Goal: Task Accomplishment & Management: Complete application form

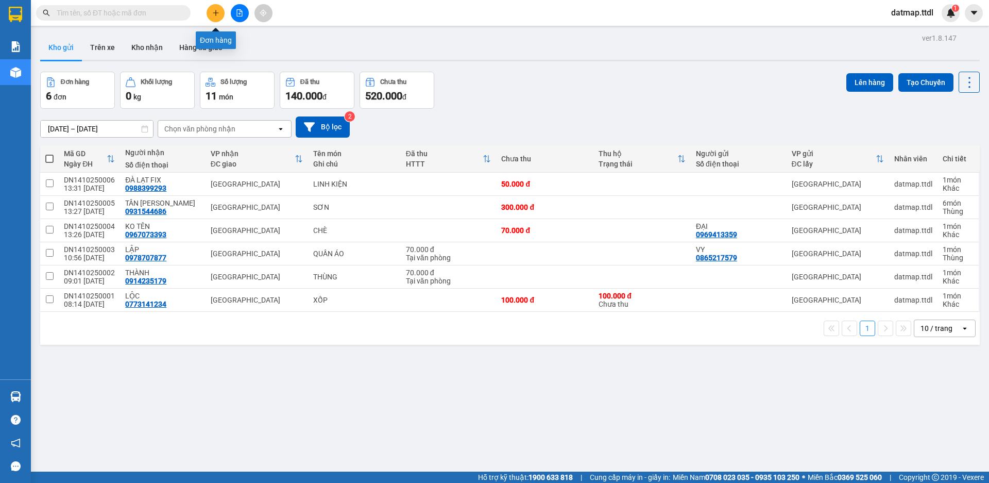
click at [209, 10] on button at bounding box center [216, 13] width 18 height 18
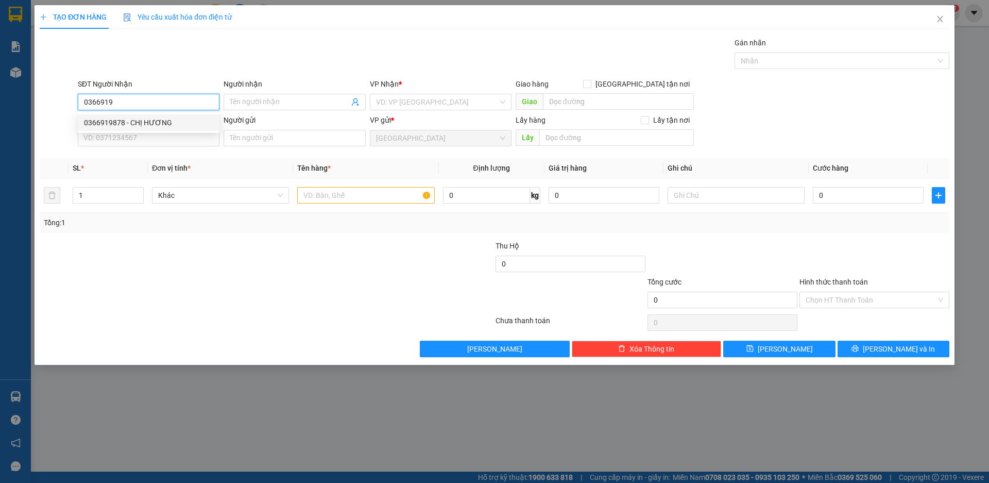
click at [112, 124] on div "0366919878 - CHỊ HƯƠNG" at bounding box center [148, 122] width 129 height 11
type input "0366919878"
type input "CHỊ HƯƠNG"
type input "70.000"
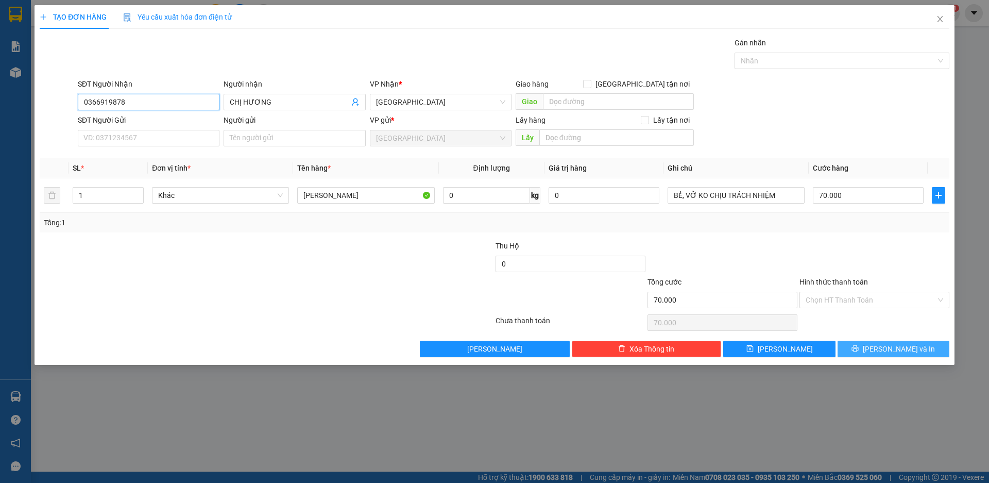
type input "0366919878"
click at [905, 350] on span "[PERSON_NAME] và In" at bounding box center [899, 348] width 72 height 11
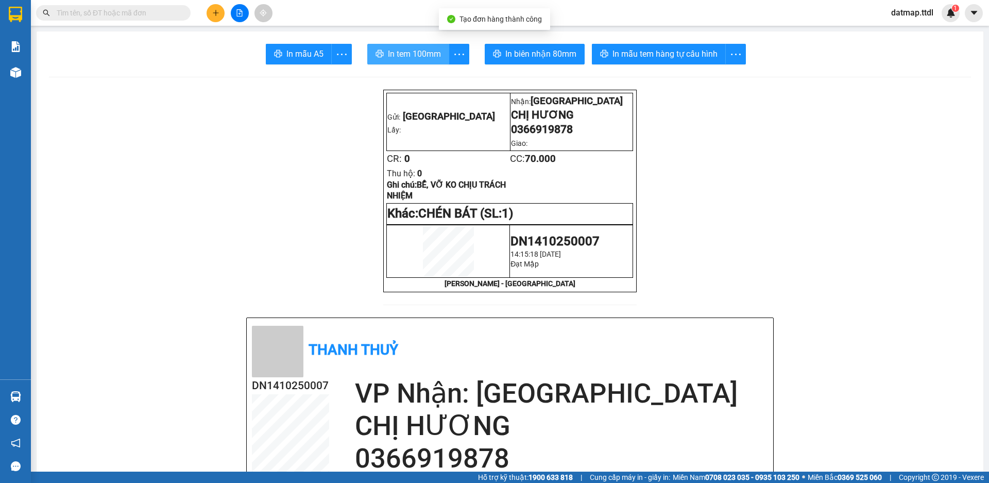
click at [403, 57] on span "In tem 100mm" at bounding box center [414, 53] width 53 height 13
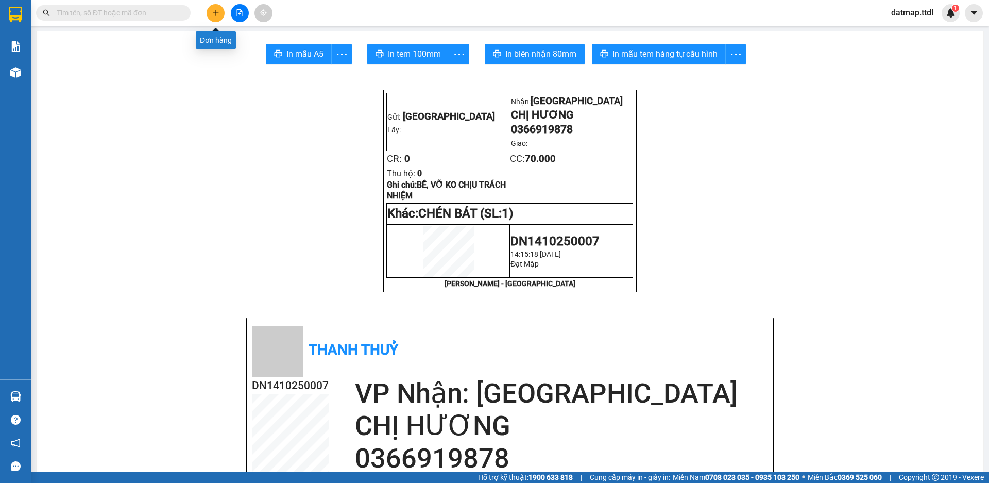
click at [211, 9] on button at bounding box center [216, 13] width 18 height 18
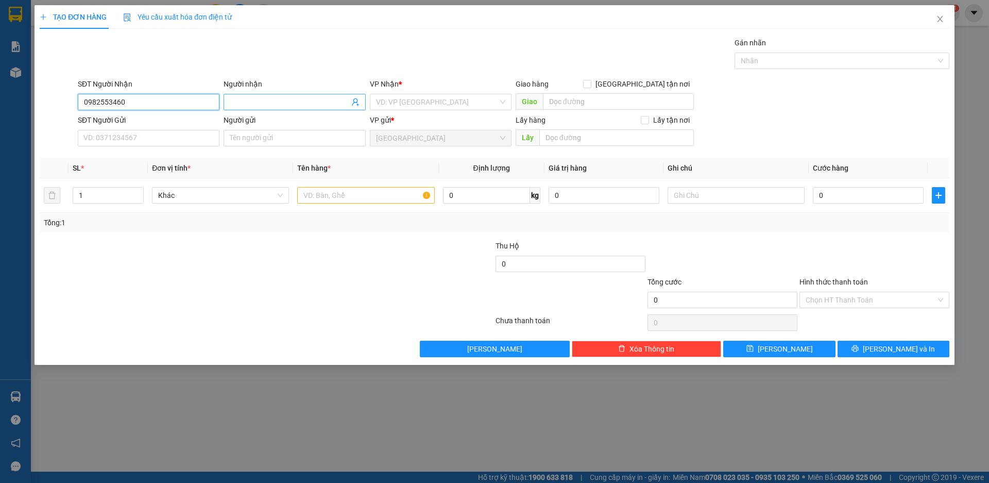
type input "0982553460"
click at [238, 101] on input "Người nhận" at bounding box center [289, 101] width 119 height 11
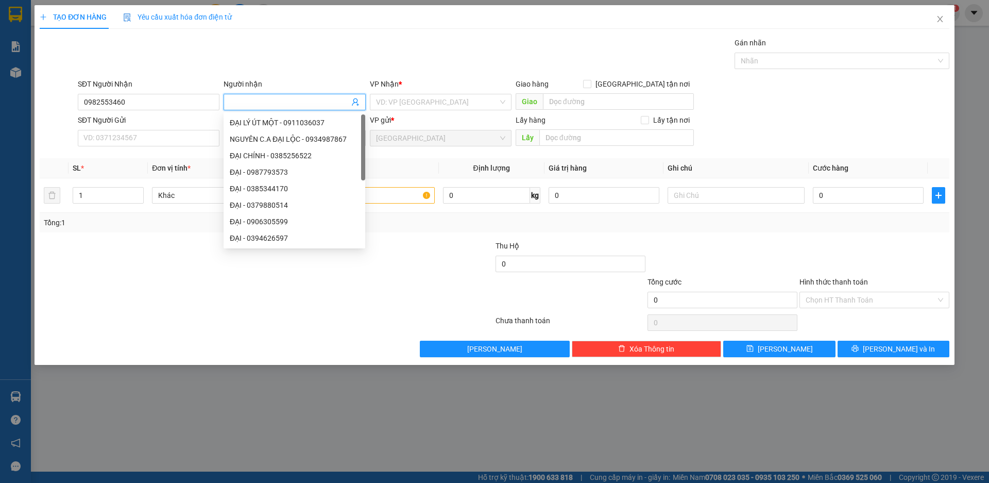
type input "A"
type input "ÂN"
click at [408, 107] on input "search" at bounding box center [437, 101] width 122 height 15
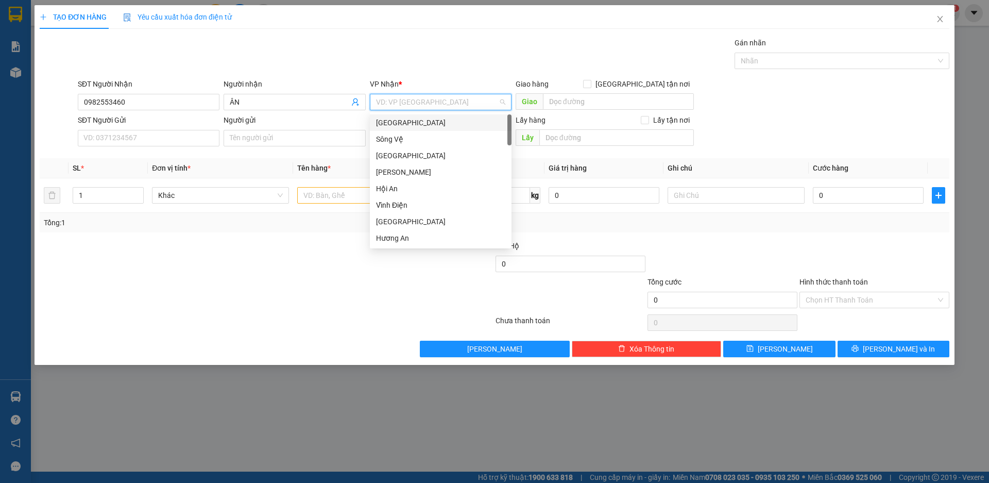
click at [403, 121] on div "[GEOGRAPHIC_DATA]" at bounding box center [440, 122] width 129 height 11
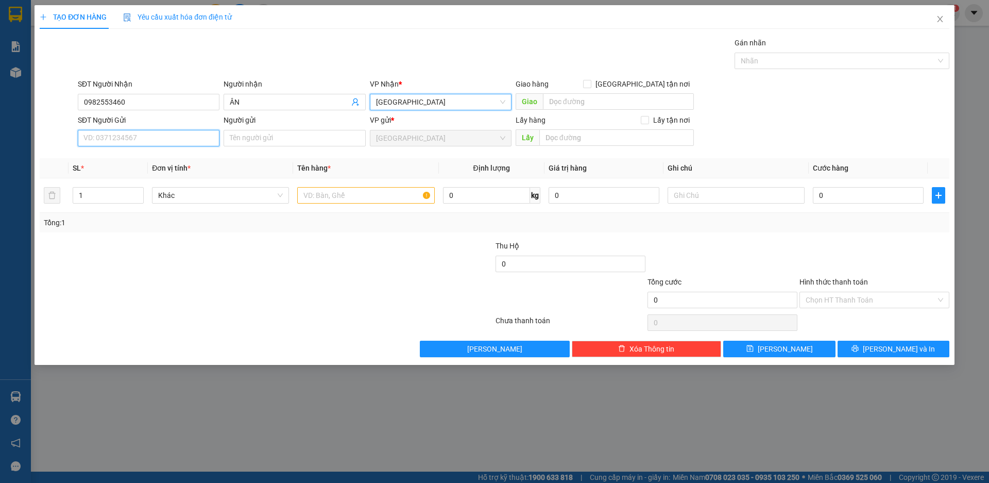
click at [157, 142] on input "SĐT Người Gửi" at bounding box center [149, 138] width 142 height 16
type input "0903751399"
click at [111, 157] on div "0903751399 - [PERSON_NAME]" at bounding box center [148, 158] width 129 height 11
type input "THU HƯƠNG"
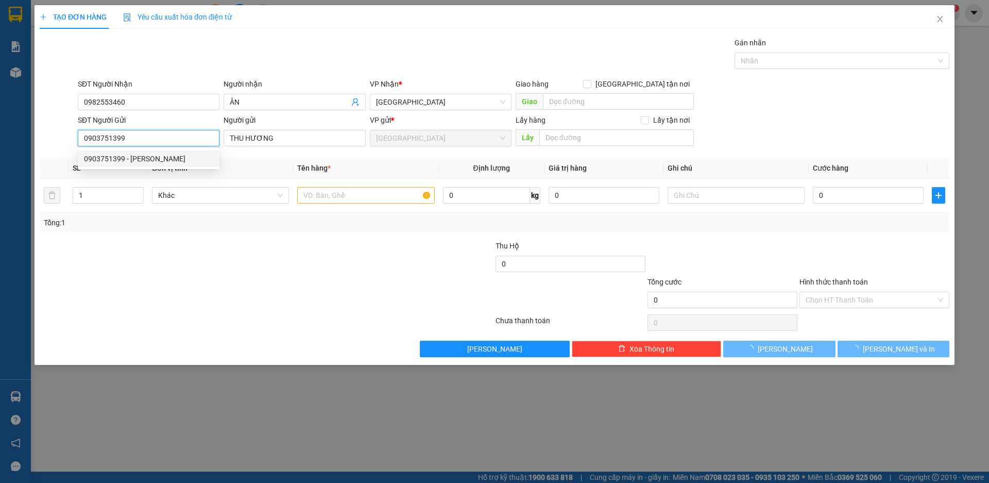
type input "70.000"
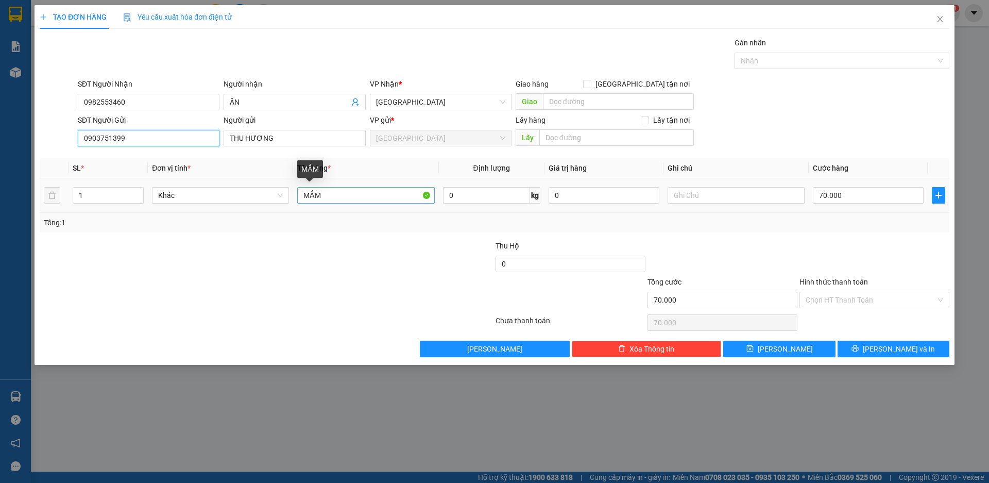
type input "0903751399"
click at [336, 196] on input "MẮM" at bounding box center [365, 195] width 137 height 16
type input "THỰC PHẨM"
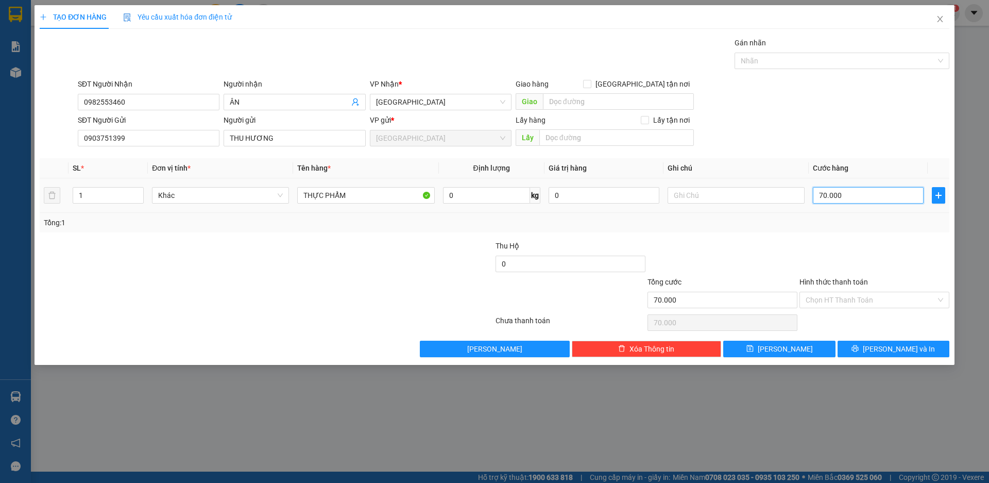
click at [841, 193] on input "70.000" at bounding box center [868, 195] width 111 height 16
type input "5"
type input "50"
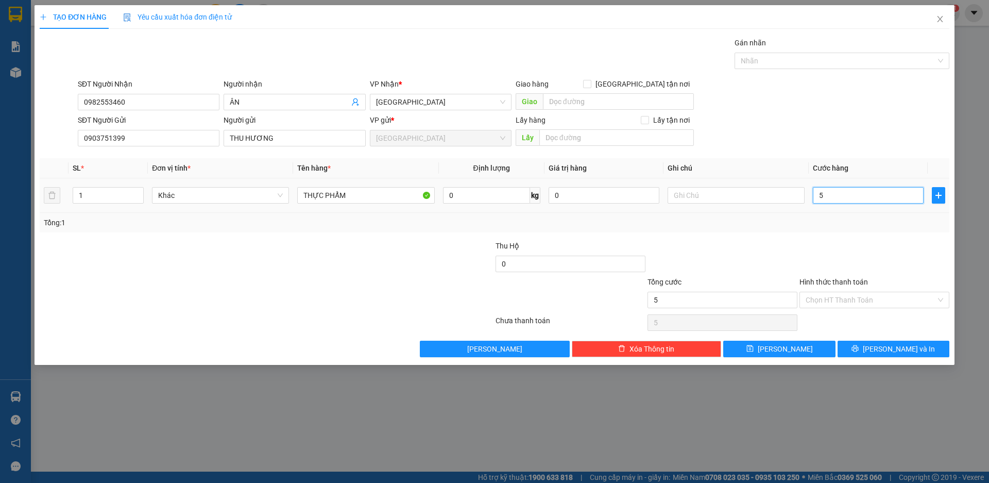
type input "50"
type input "500"
type input "5.000"
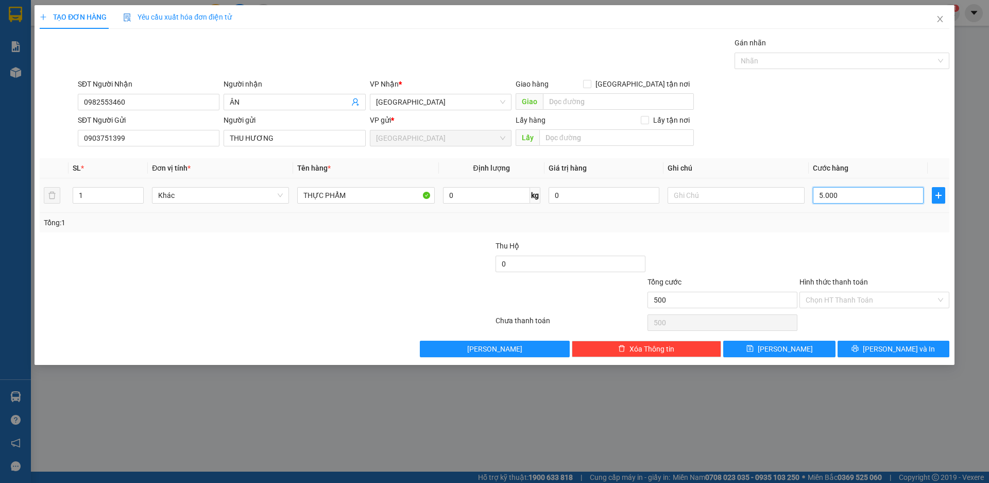
type input "5.000"
type input "50.000"
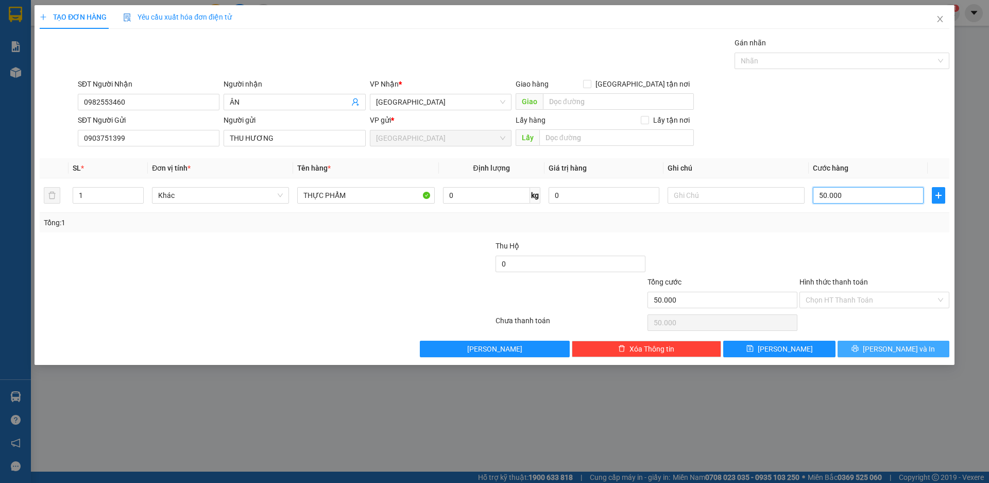
type input "50.000"
click at [886, 348] on span "[PERSON_NAME] và In" at bounding box center [899, 348] width 72 height 11
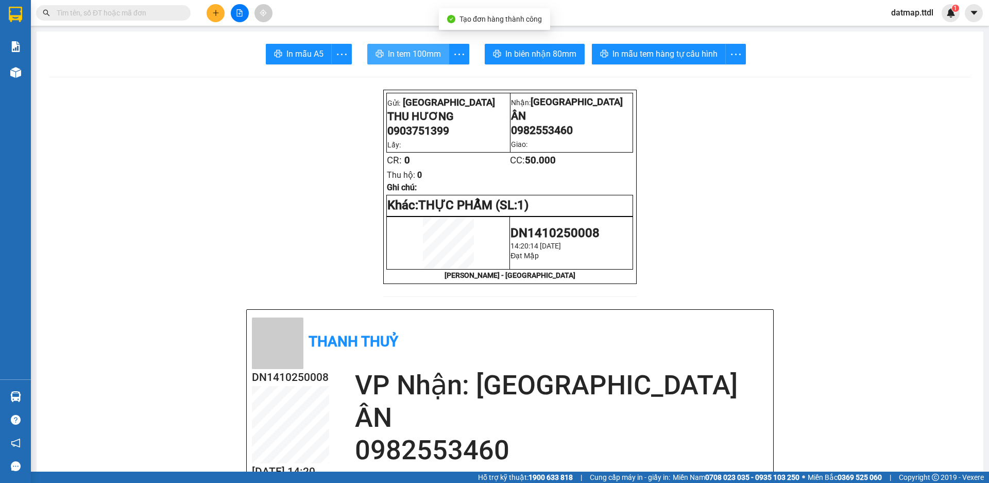
click at [419, 59] on span "In tem 100mm" at bounding box center [414, 53] width 53 height 13
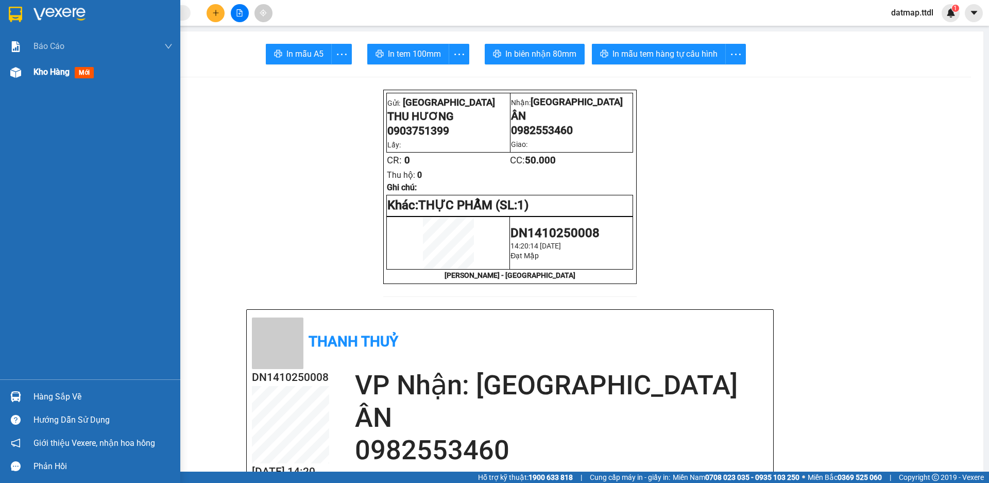
click at [45, 79] on div "Kho hàng mới" at bounding box center [102, 72] width 139 height 26
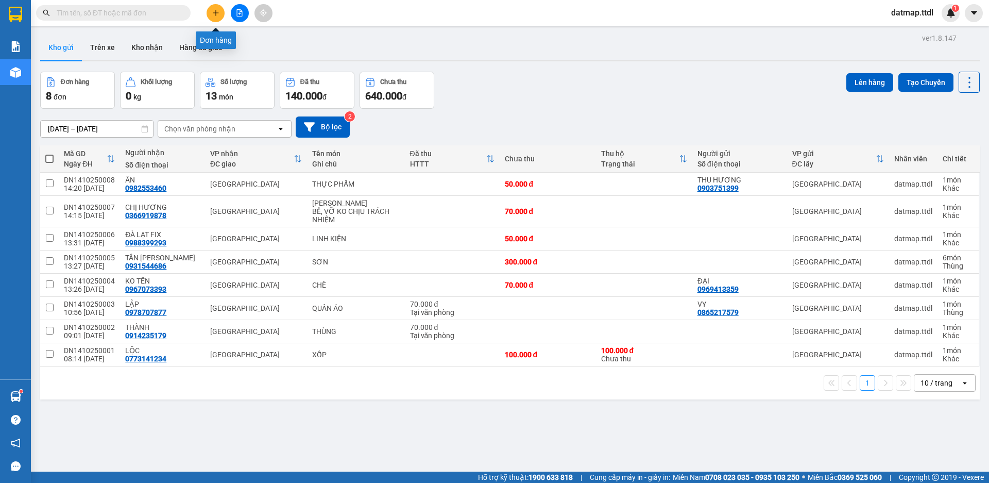
click at [216, 11] on icon "plus" at bounding box center [215, 12] width 7 height 7
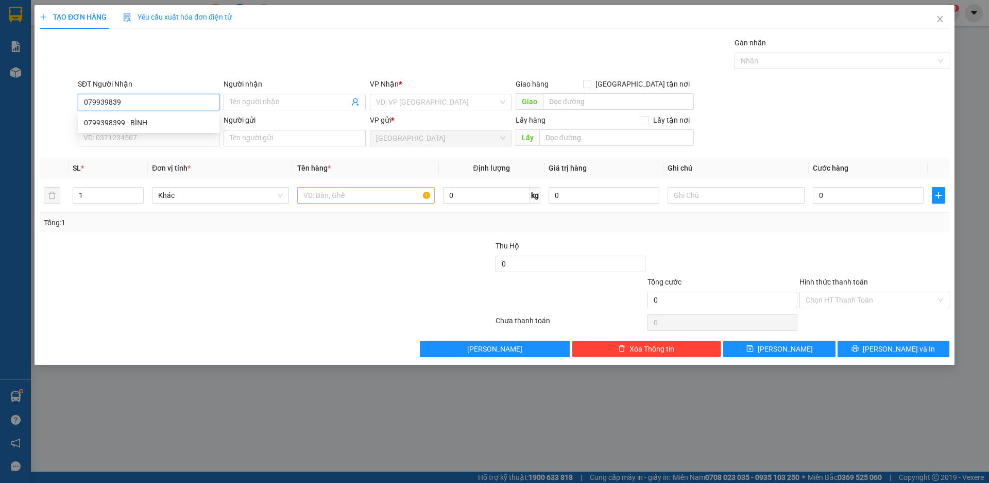
type input "0799398399"
click at [114, 122] on div "0799398399 - BÌNH" at bounding box center [148, 122] width 129 height 11
type input "BÌNH"
type input "70.000"
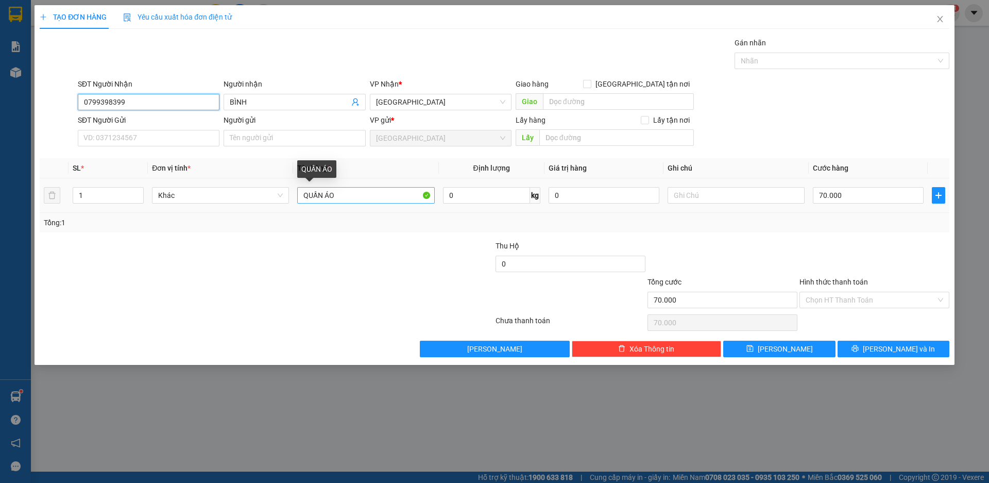
type input "0799398399"
click at [342, 197] on input "QUẦN ÁO" at bounding box center [365, 195] width 137 height 16
click at [343, 197] on input "QUẦN ÁO" at bounding box center [365, 195] width 137 height 16
drag, startPoint x: 318, startPoint y: 201, endPoint x: 293, endPoint y: 208, distance: 26.2
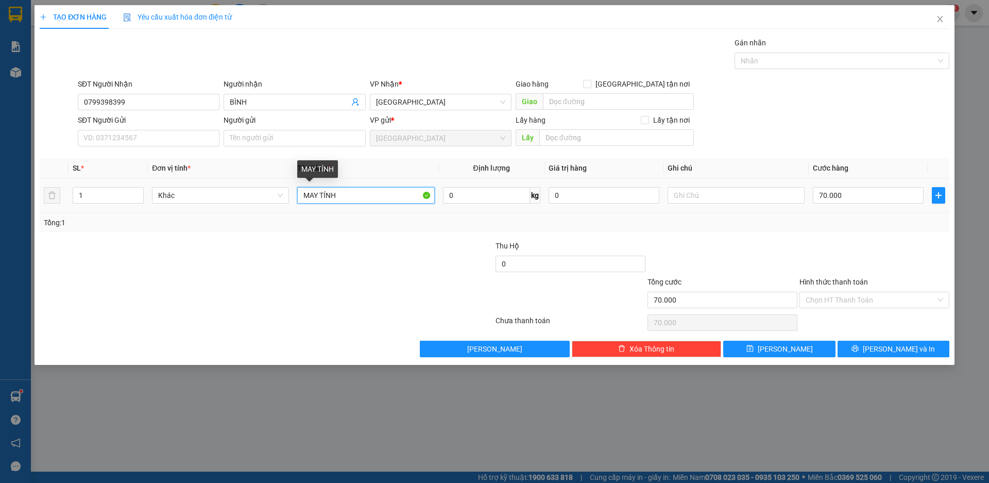
click at [289, 208] on tr "1 Khác MAY TÍNH 0 kg 0 70.000" at bounding box center [495, 195] width 910 height 35
click at [349, 196] on input "MÁY TÍNH" at bounding box center [365, 195] width 137 height 16
type input "MÁY TÍNH"
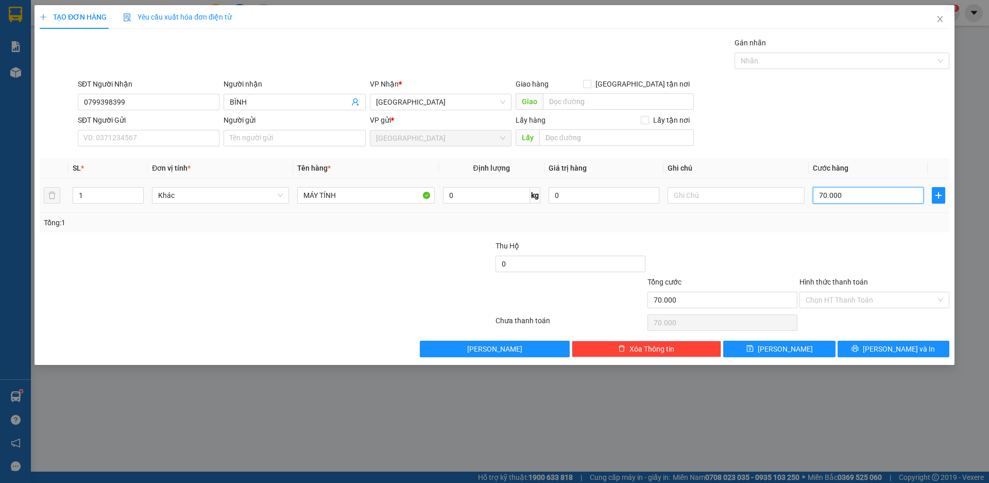
click at [834, 199] on input "70.000" at bounding box center [868, 195] width 111 height 16
type input "4"
type input "40"
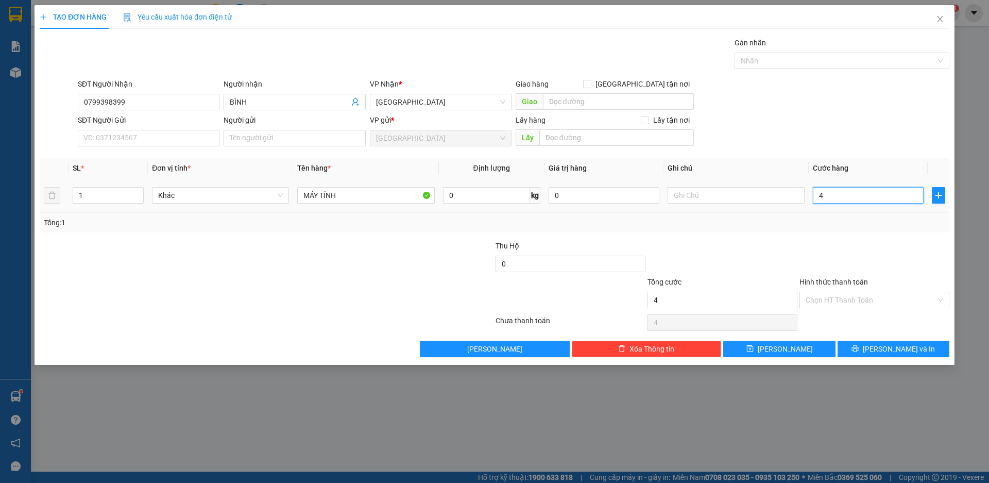
type input "40"
type input "400"
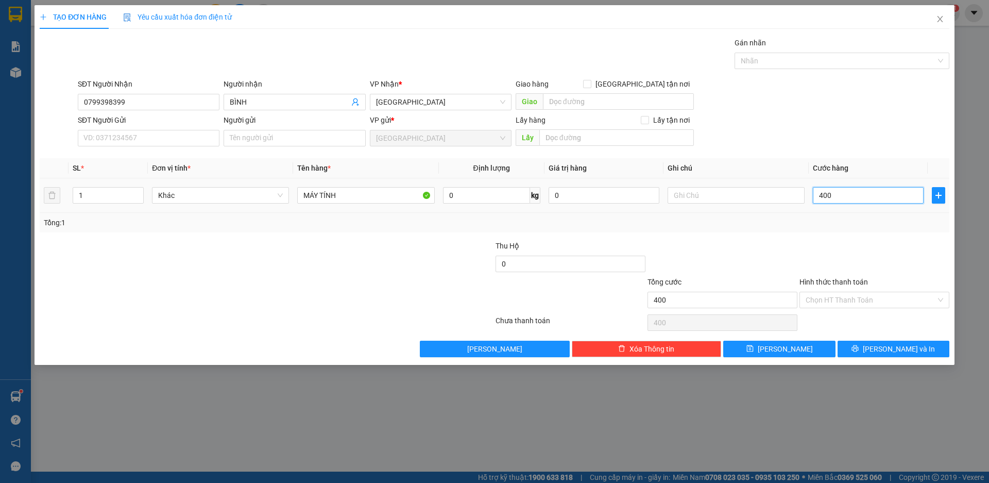
type input "4.000"
type input "40.000"
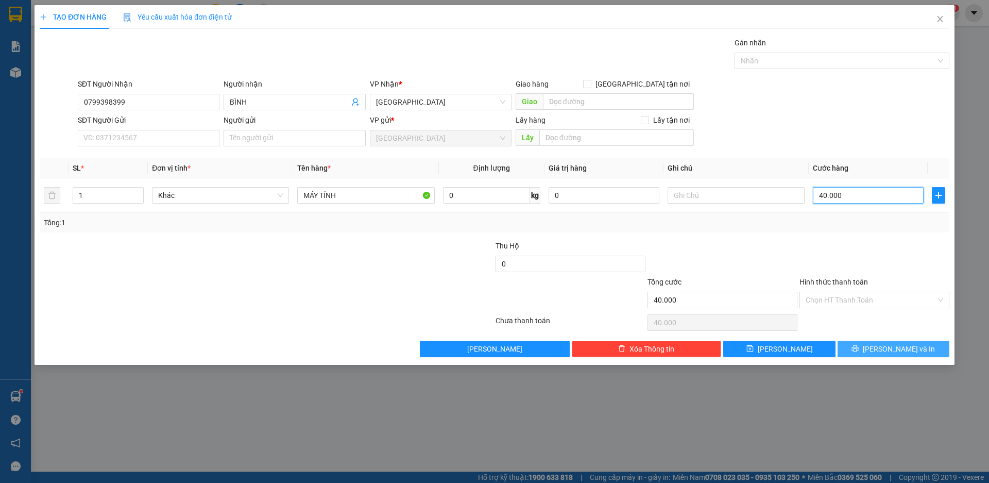
type input "40.000"
click at [896, 346] on span "[PERSON_NAME] và In" at bounding box center [899, 348] width 72 height 11
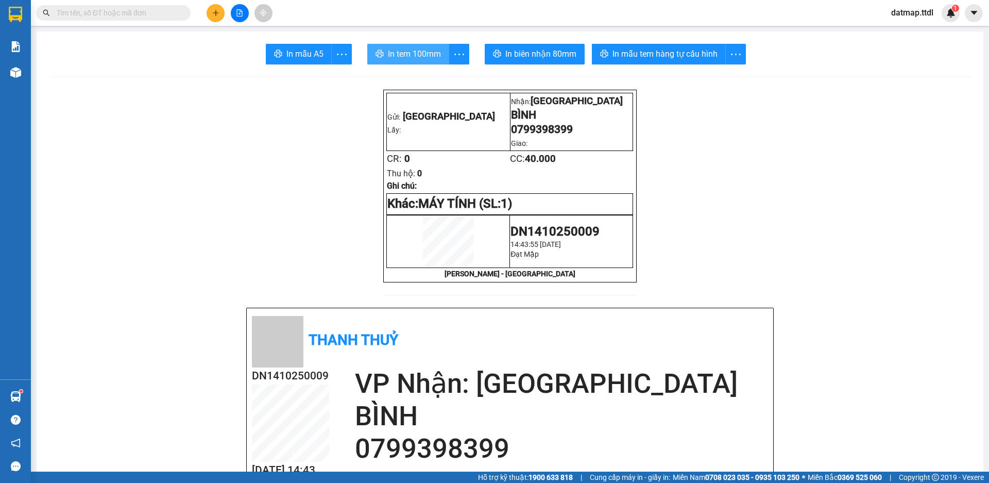
click at [406, 53] on span "In tem 100mm" at bounding box center [414, 53] width 53 height 13
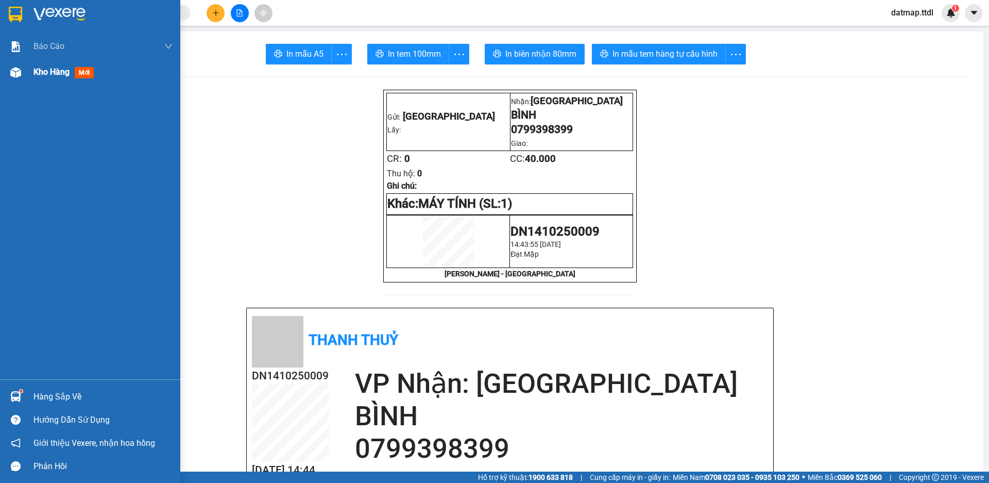
click at [42, 67] on span "Kho hàng" at bounding box center [51, 72] width 36 height 10
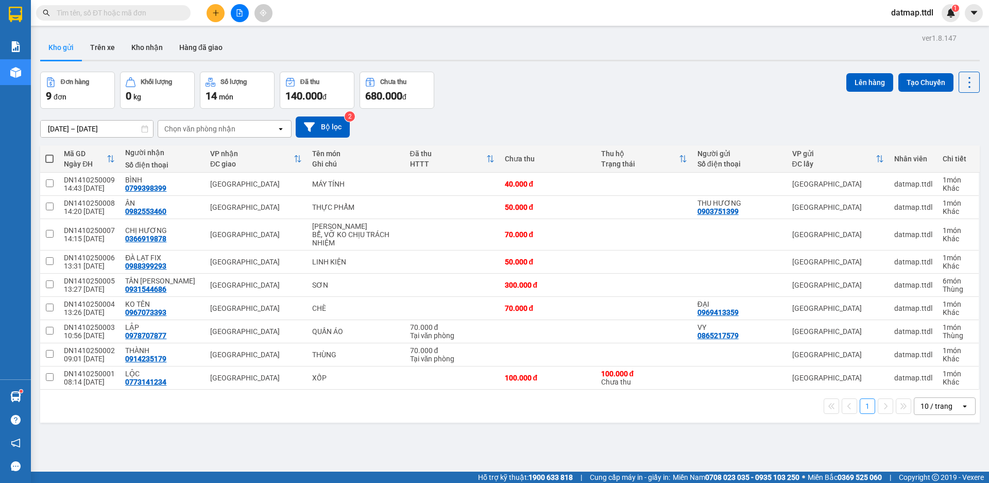
click at [154, 11] on input "text" at bounding box center [118, 12] width 122 height 11
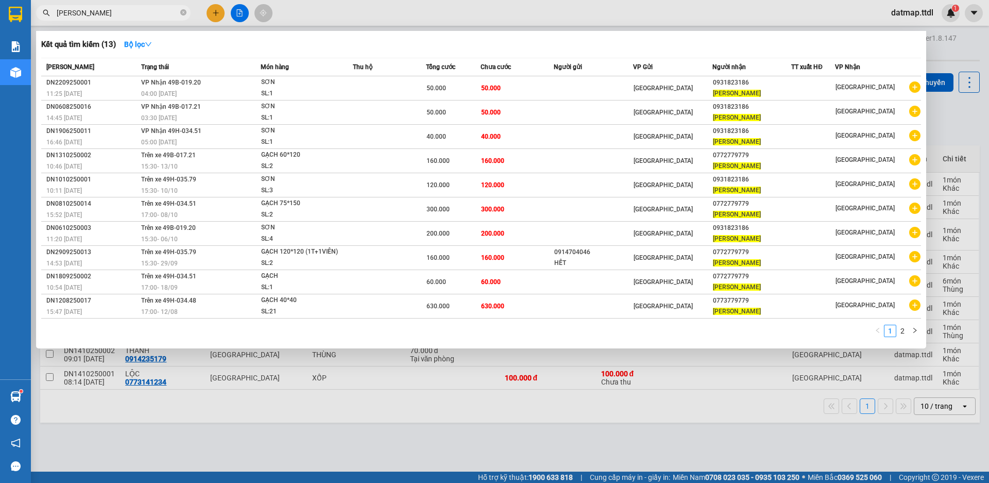
type input "[PERSON_NAME]"
click at [445, 11] on div at bounding box center [494, 241] width 989 height 483
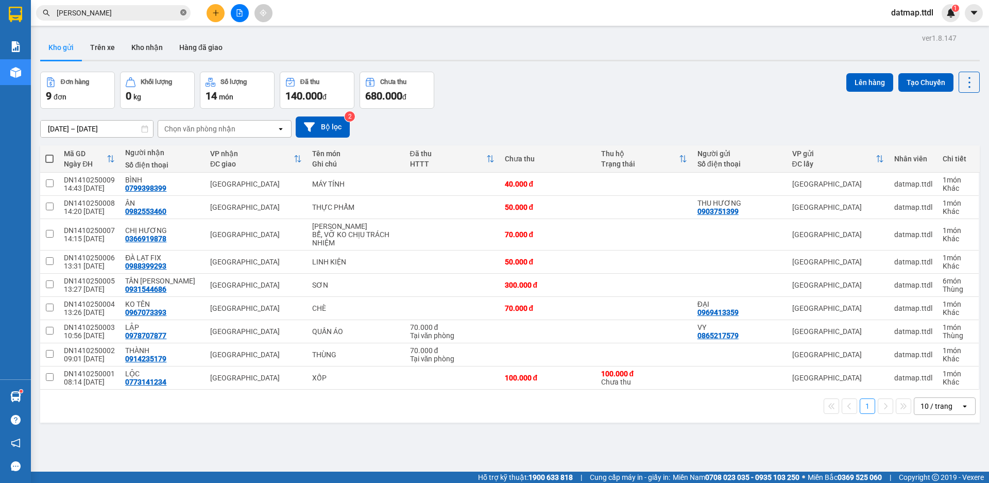
click at [185, 12] on icon "close-circle" at bounding box center [183, 12] width 6 height 6
click at [217, 13] on icon "plus" at bounding box center [216, 12] width 6 height 1
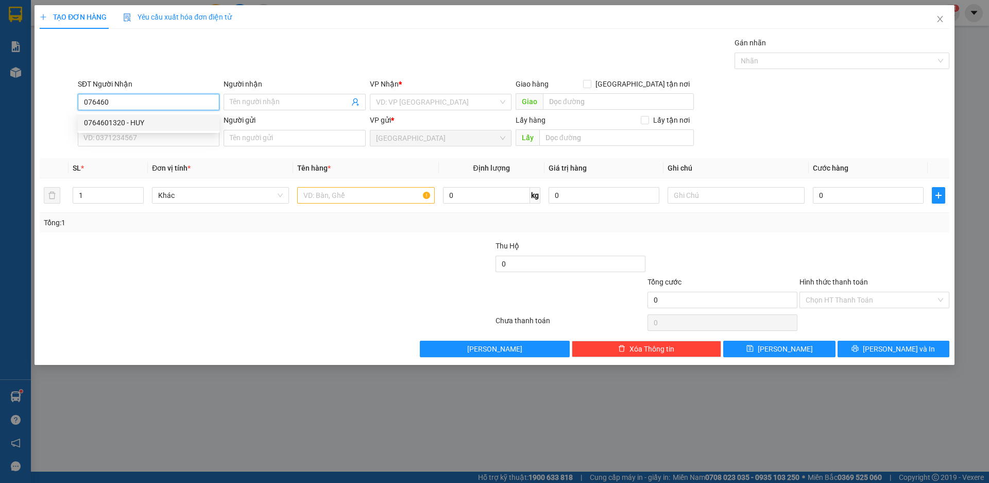
click at [100, 123] on div "0764601320 - HUY" at bounding box center [148, 122] width 129 height 11
type input "0764601320"
type input "HUY"
type input "80.000"
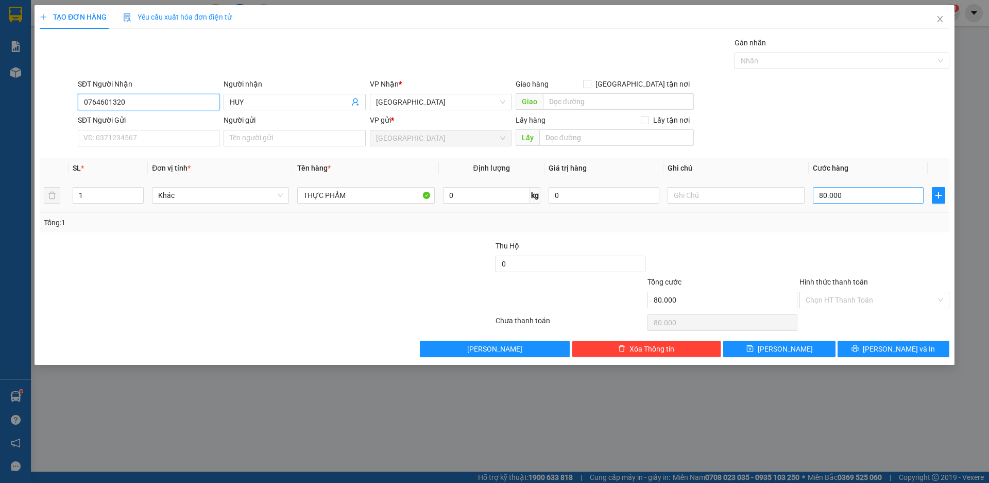
type input "0764601320"
click at [851, 199] on input "80.000" at bounding box center [868, 195] width 111 height 16
type input "7"
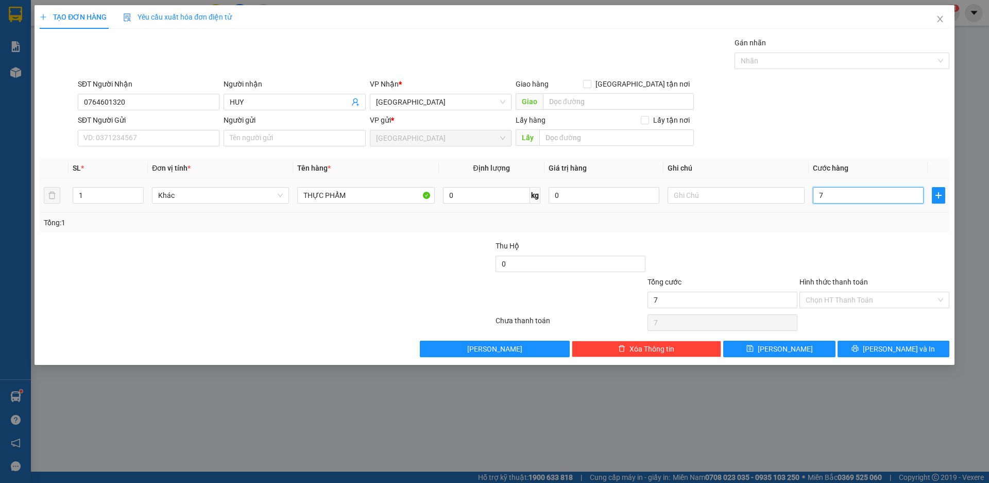
type input "70"
type input "700"
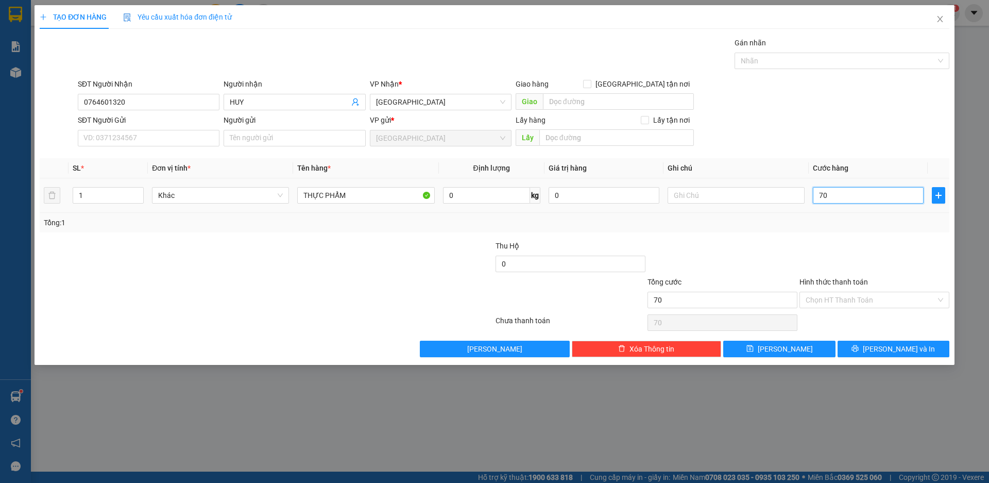
type input "700"
type input "7.000"
type input "70.000"
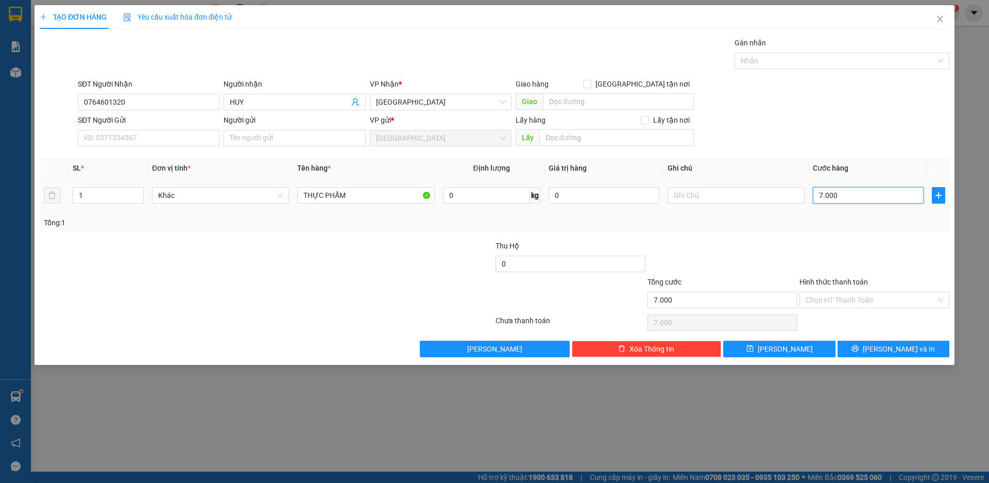
type input "70.000"
click at [868, 299] on input "Hình thức thanh toán" at bounding box center [870, 299] width 130 height 15
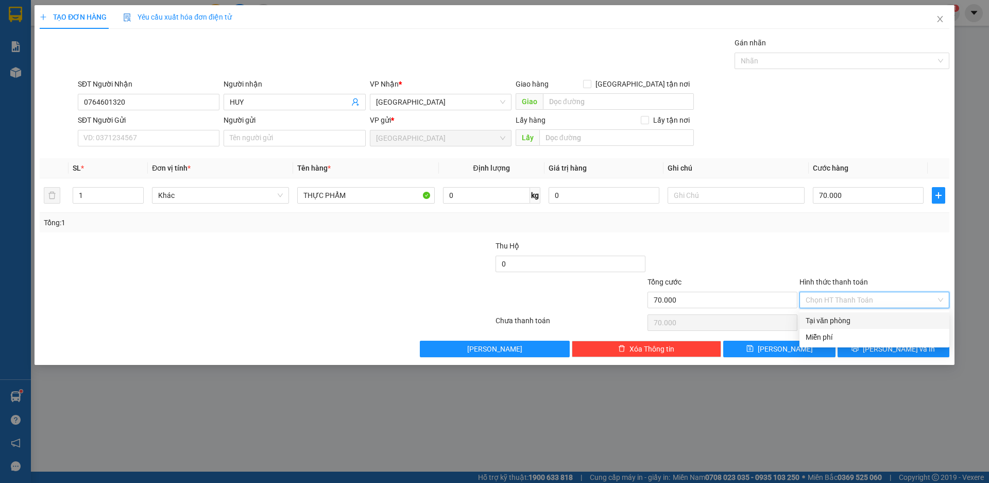
click at [841, 320] on div "Tại văn phòng" at bounding box center [874, 320] width 138 height 11
type input "0"
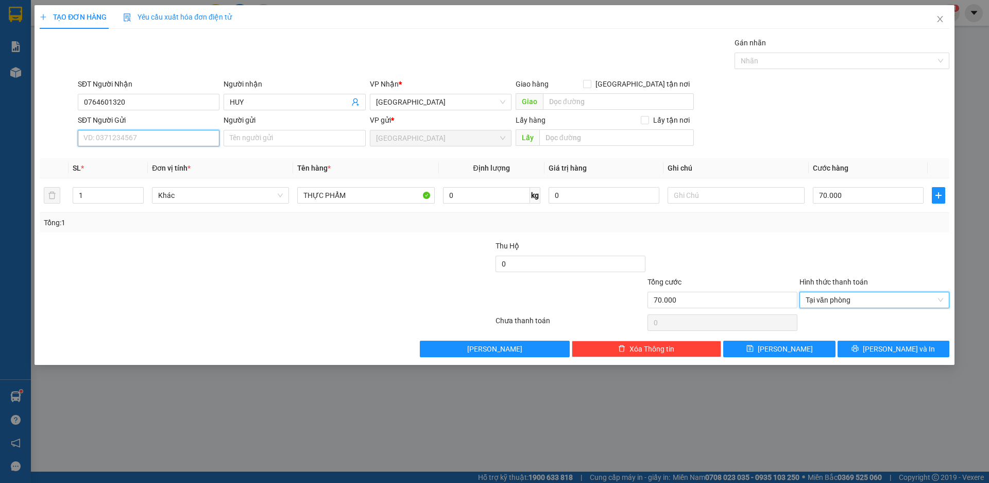
click at [136, 138] on input "SĐT Người Gửi" at bounding box center [149, 138] width 142 height 16
type input "0"
type input "0905453278"
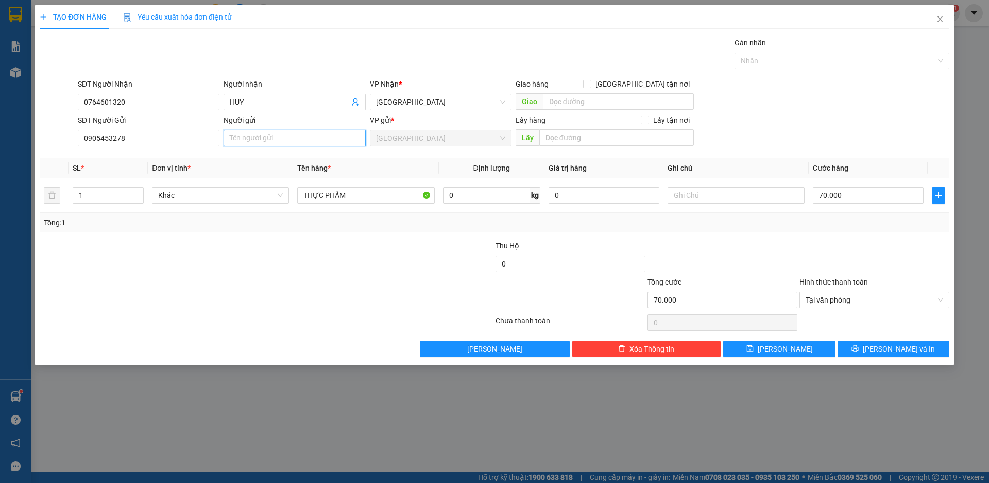
click at [267, 140] on input "Người gửi" at bounding box center [295, 138] width 142 height 16
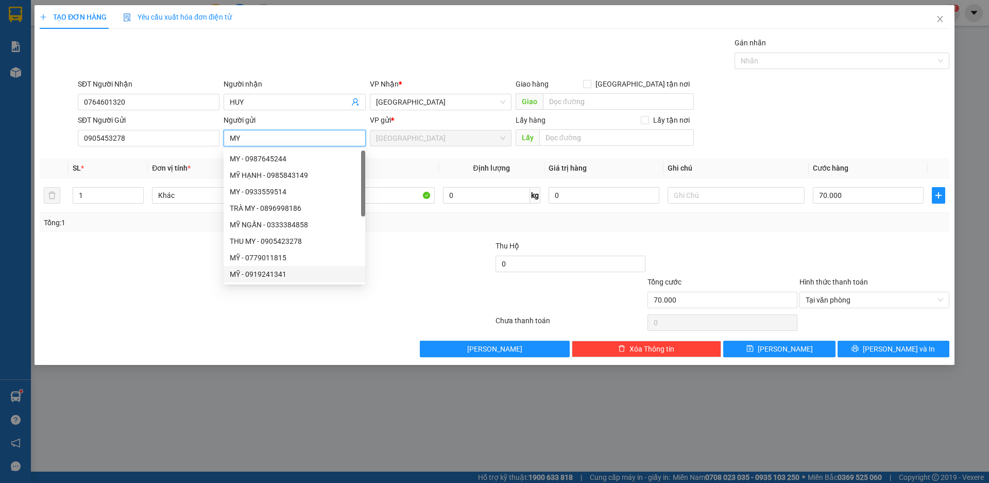
type input "MY"
click at [163, 303] on div at bounding box center [191, 294] width 304 height 36
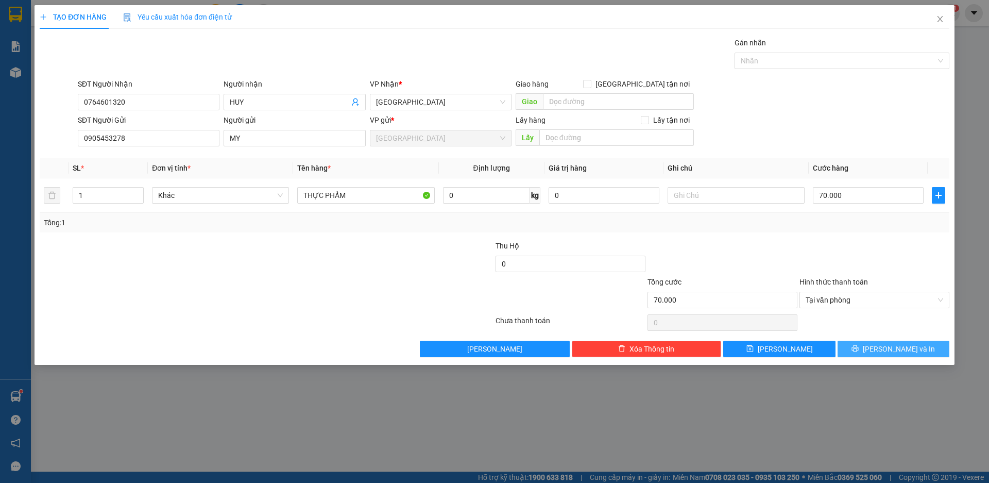
click at [899, 350] on span "[PERSON_NAME] và In" at bounding box center [899, 348] width 72 height 11
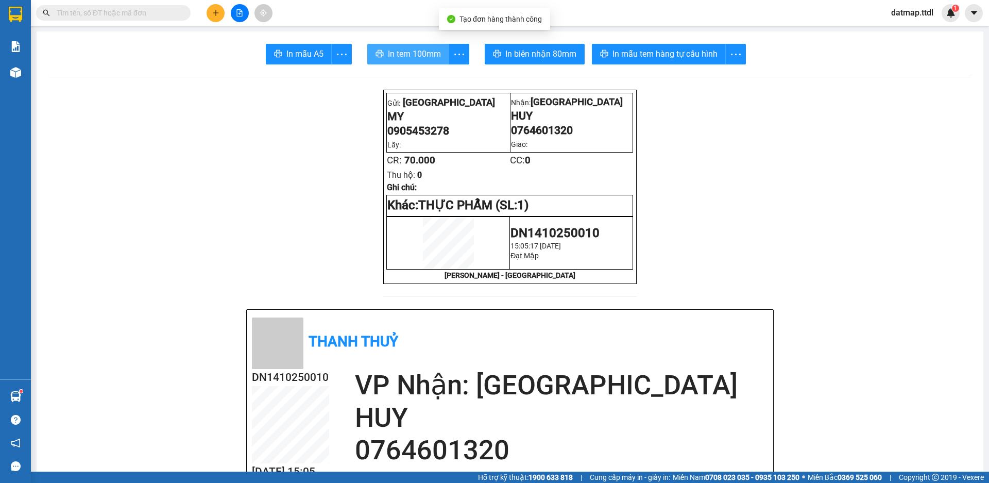
click at [409, 55] on span "In tem 100mm" at bounding box center [414, 53] width 53 height 13
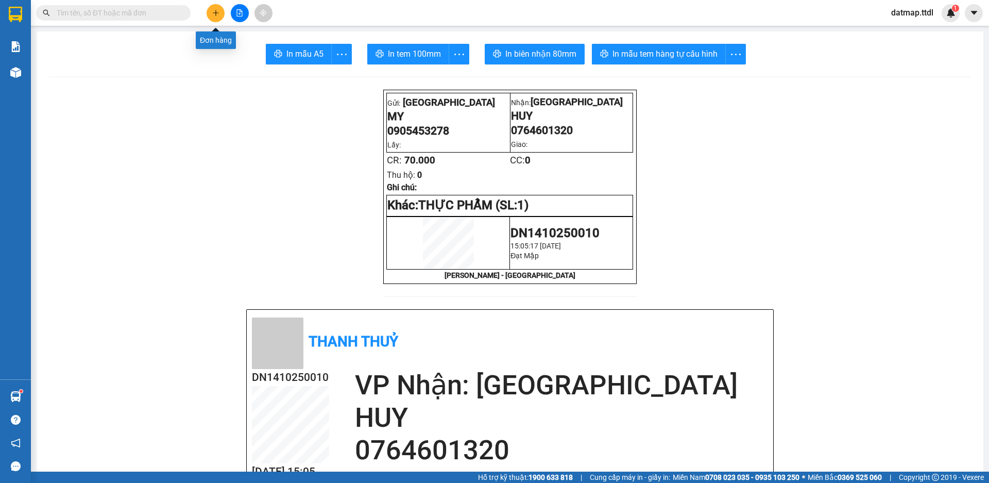
click at [211, 11] on button at bounding box center [216, 13] width 18 height 18
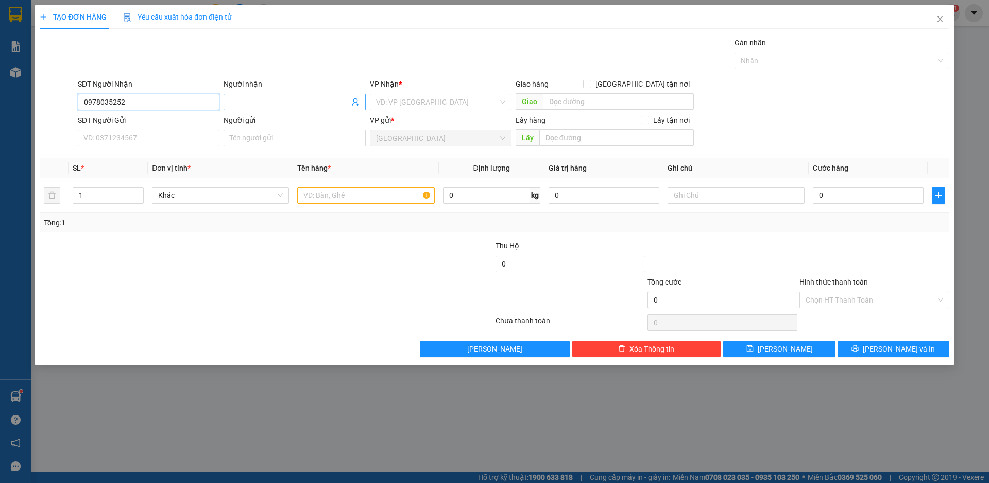
type input "0978035252"
click at [271, 100] on input "Người nhận" at bounding box center [289, 101] width 119 height 11
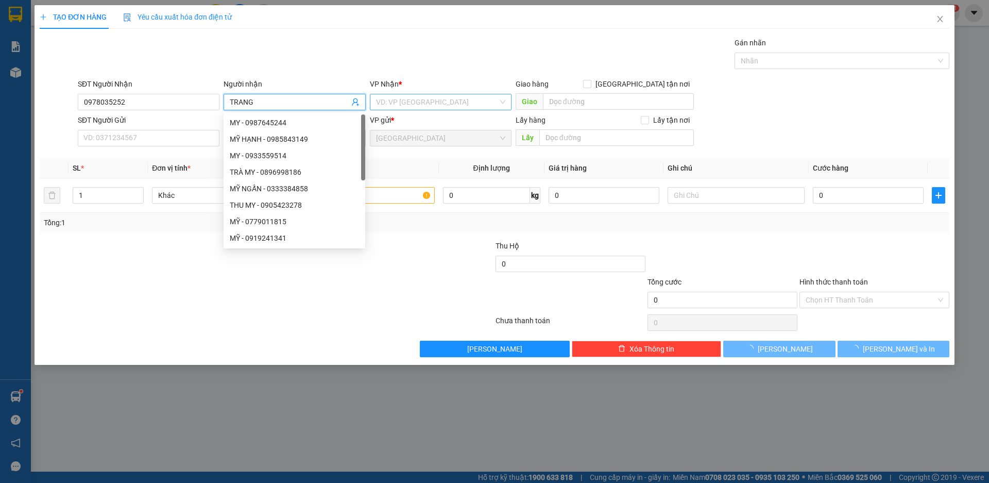
type input "TRANG"
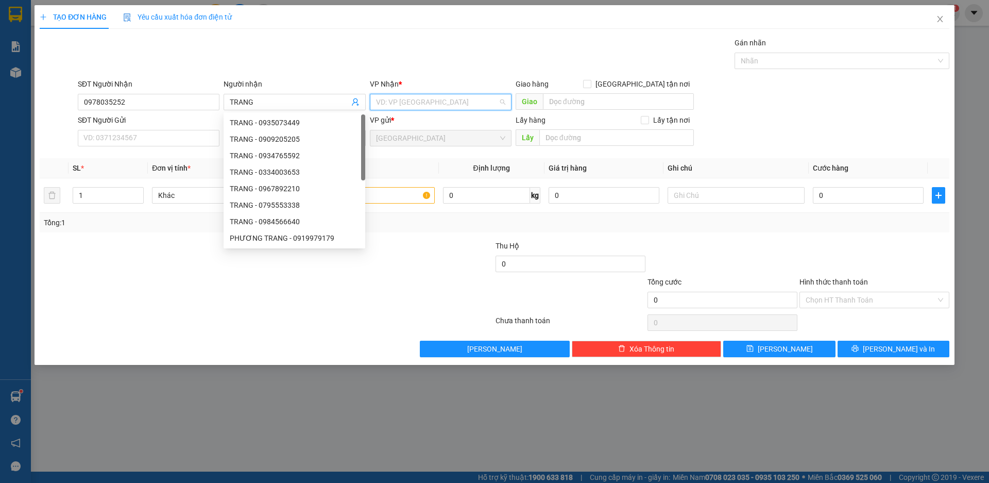
click at [387, 98] on input "search" at bounding box center [437, 101] width 122 height 15
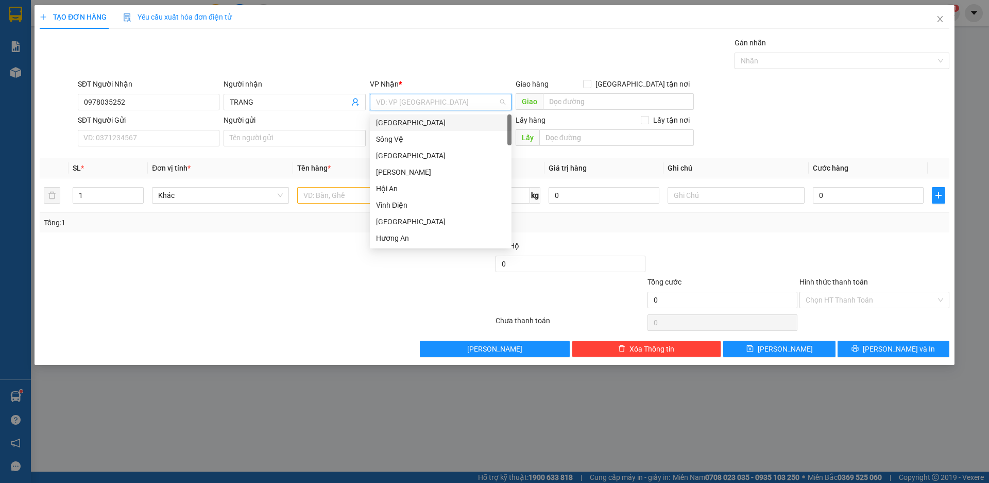
click at [383, 125] on div "[GEOGRAPHIC_DATA]" at bounding box center [440, 122] width 129 height 11
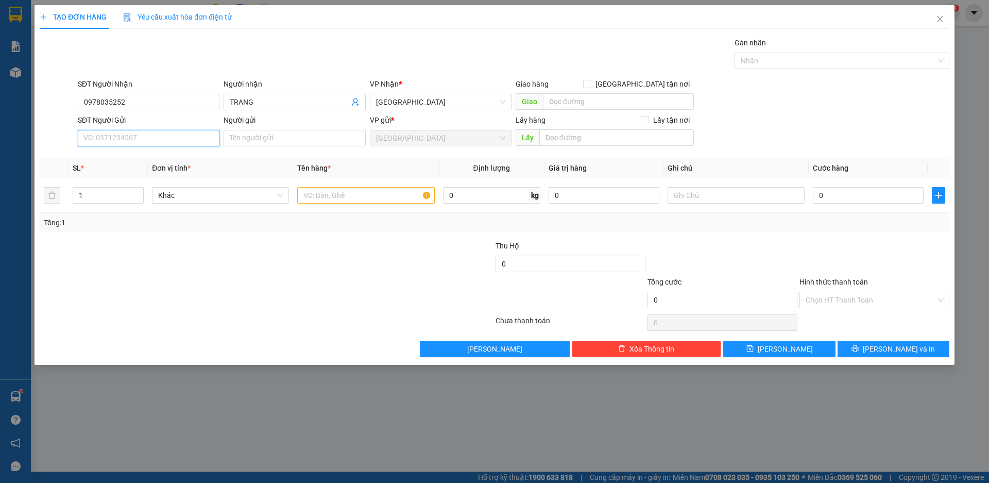
click at [112, 137] on input "SĐT Người Gửi" at bounding box center [149, 138] width 142 height 16
click at [259, 192] on span "Khác" at bounding box center [220, 194] width 125 height 15
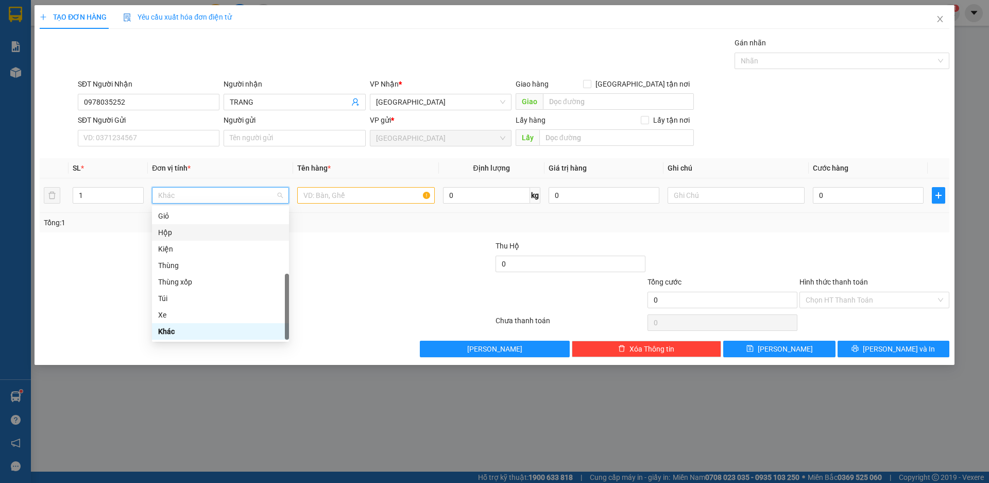
drag, startPoint x: 169, startPoint y: 236, endPoint x: 335, endPoint y: 207, distance: 168.4
click at [169, 236] on div "Hộp" at bounding box center [220, 232] width 125 height 11
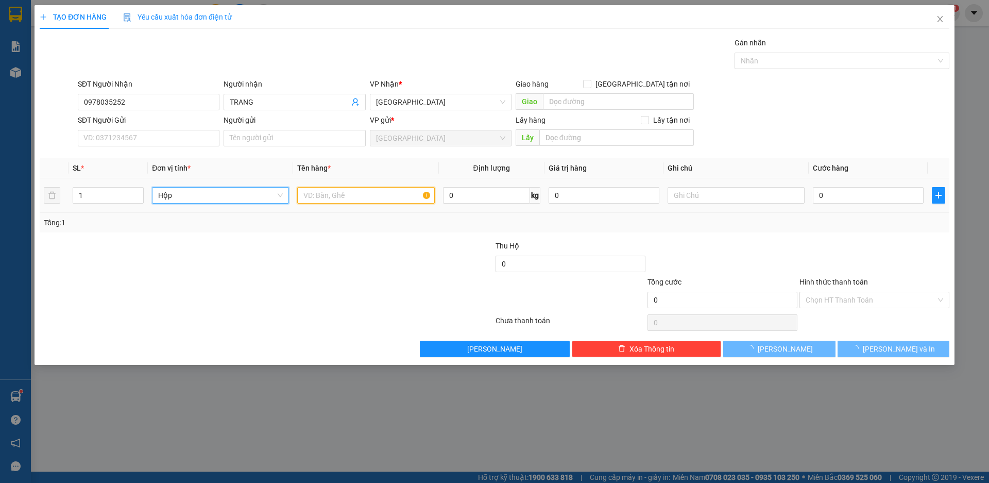
click at [383, 199] on input "text" at bounding box center [365, 195] width 137 height 16
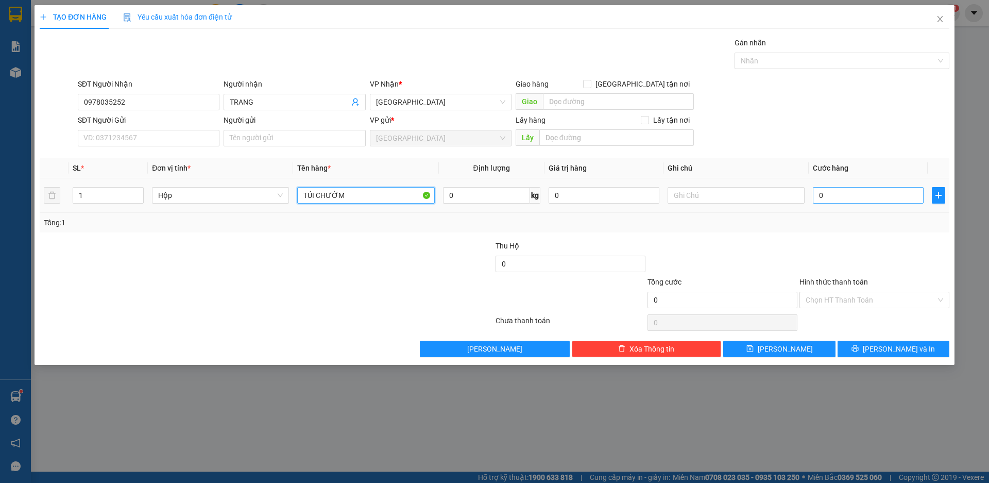
type input "TÚI CHƯỜM"
click at [846, 198] on input "0" at bounding box center [868, 195] width 111 height 16
type input "4"
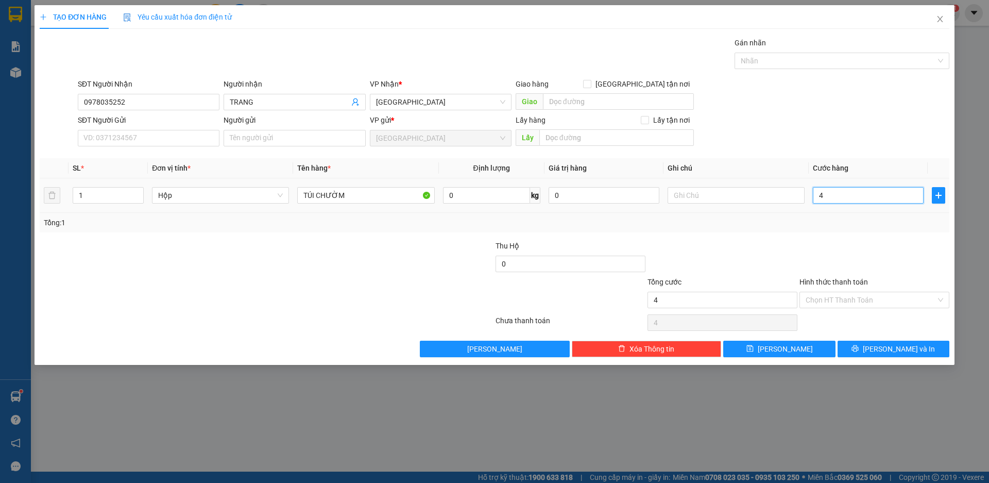
type input "40"
type input "400"
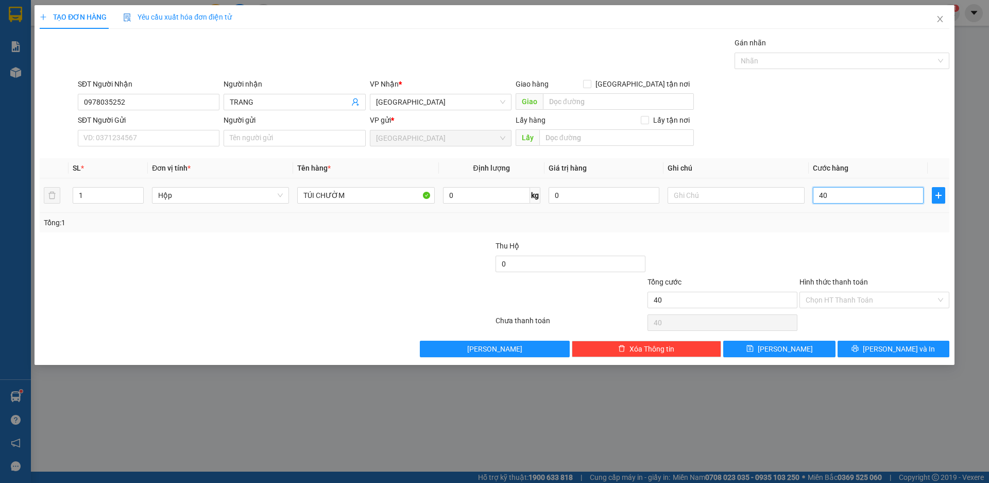
type input "400"
type input "4.000"
type input "40.000"
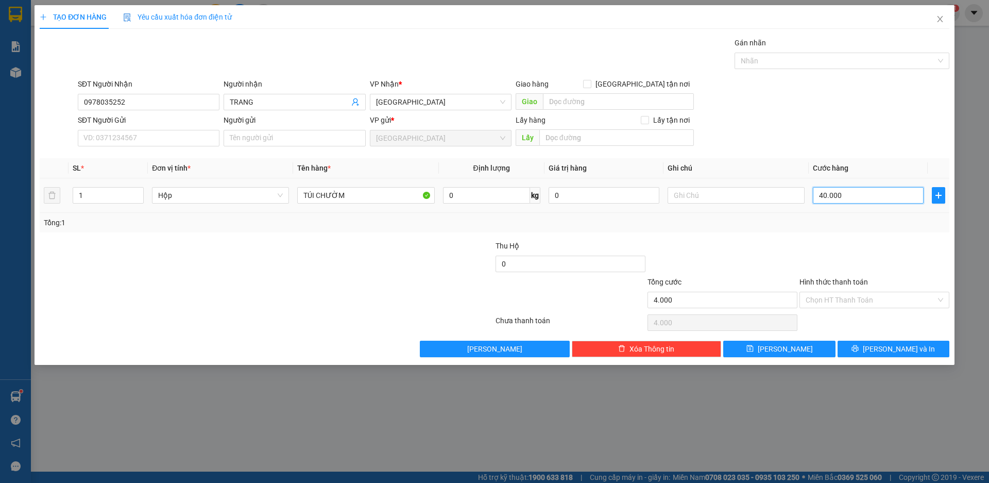
type input "40.000"
click at [842, 293] on input "Hình thức thanh toán" at bounding box center [870, 299] width 130 height 15
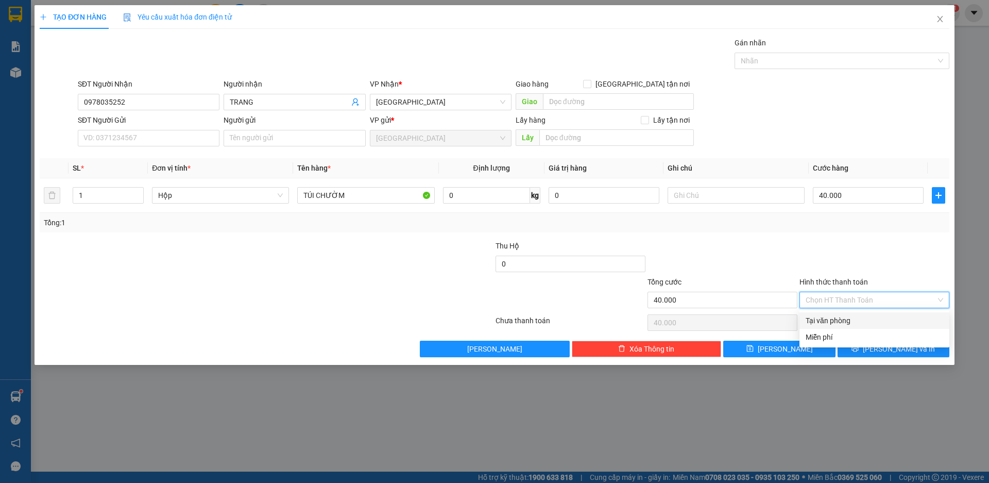
click at [825, 319] on div "Tại văn phòng" at bounding box center [874, 320] width 138 height 11
type input "0"
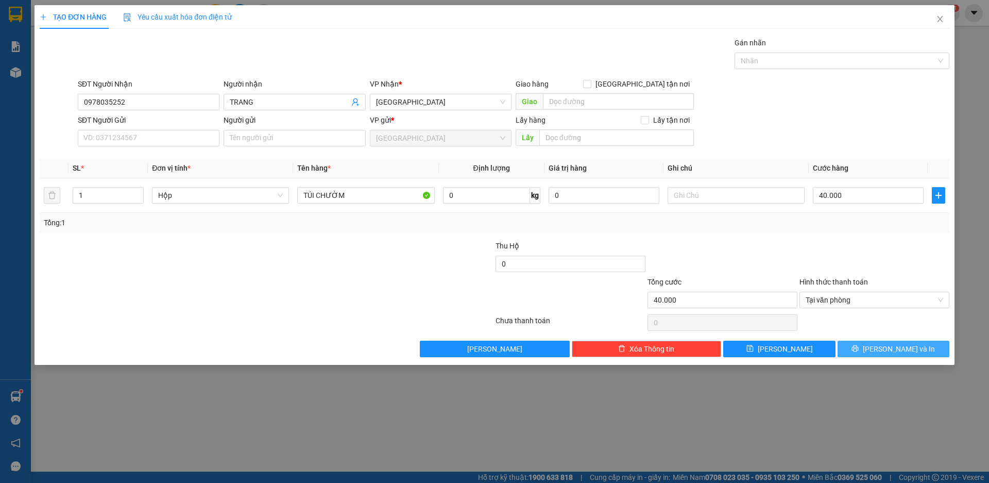
click at [894, 350] on span "[PERSON_NAME] và In" at bounding box center [899, 348] width 72 height 11
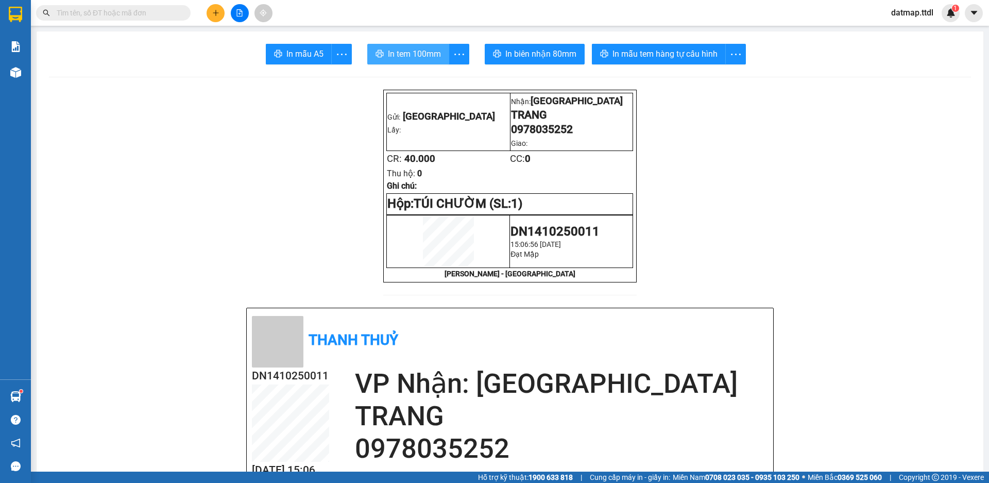
click at [416, 49] on span "In tem 100mm" at bounding box center [414, 53] width 53 height 13
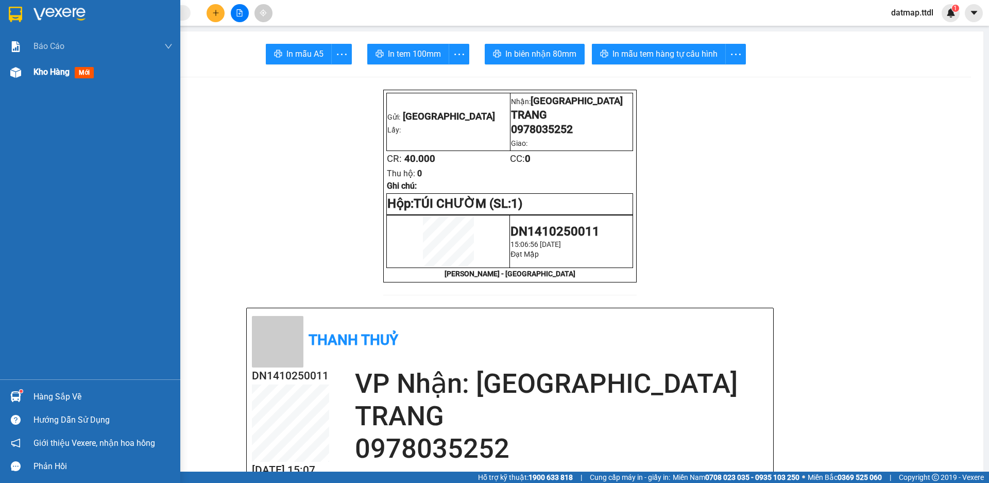
click at [46, 72] on span "Kho hàng" at bounding box center [51, 72] width 36 height 10
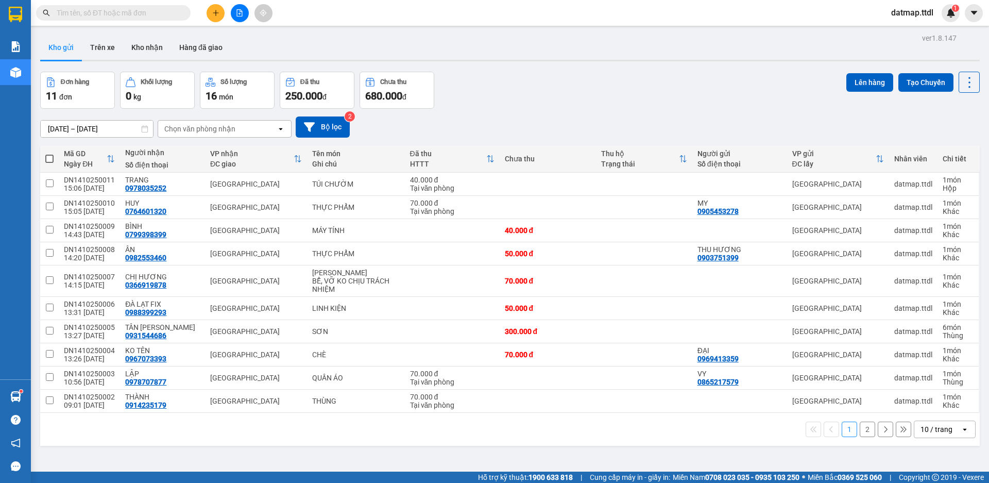
click at [48, 159] on span at bounding box center [49, 159] width 8 height 8
click at [49, 153] on input "checkbox" at bounding box center [49, 153] width 0 height 0
checkbox input "true"
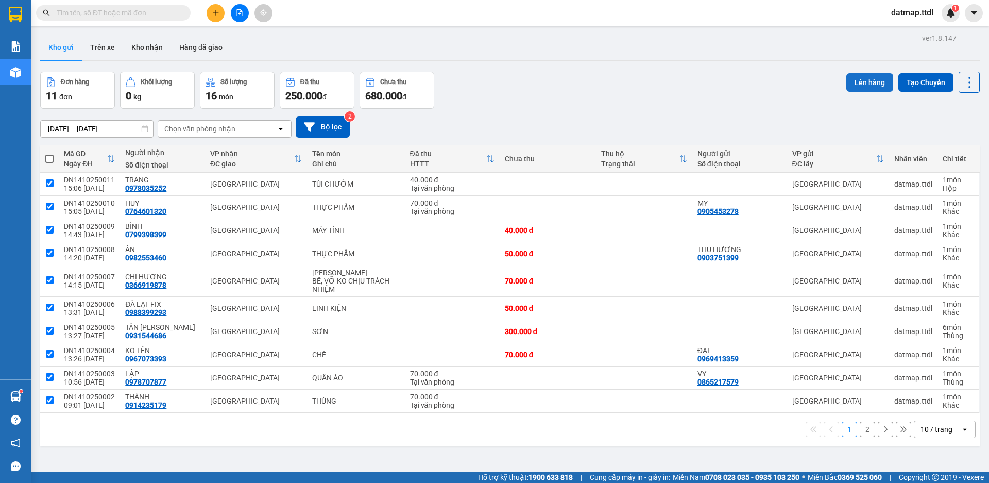
checkbox input "true"
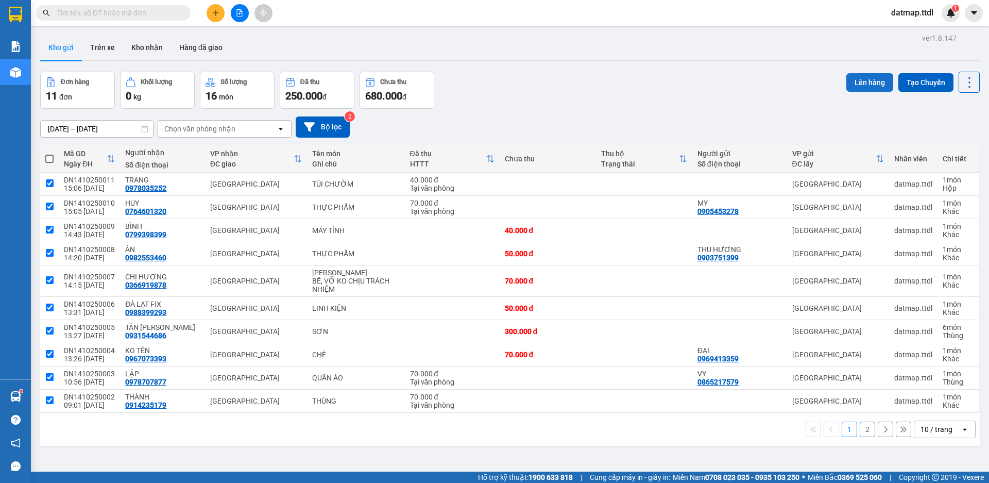
checkbox input "true"
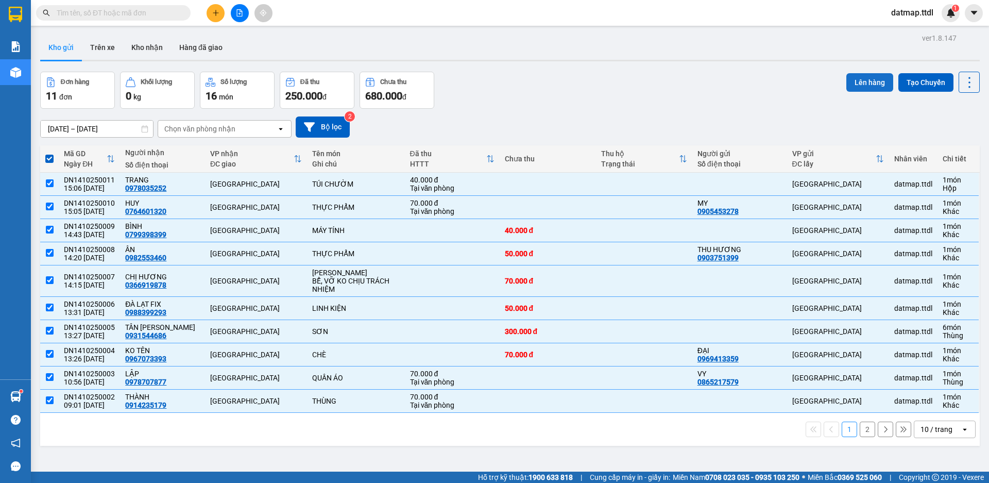
click at [852, 80] on button "Lên hàng" at bounding box center [869, 82] width 47 height 19
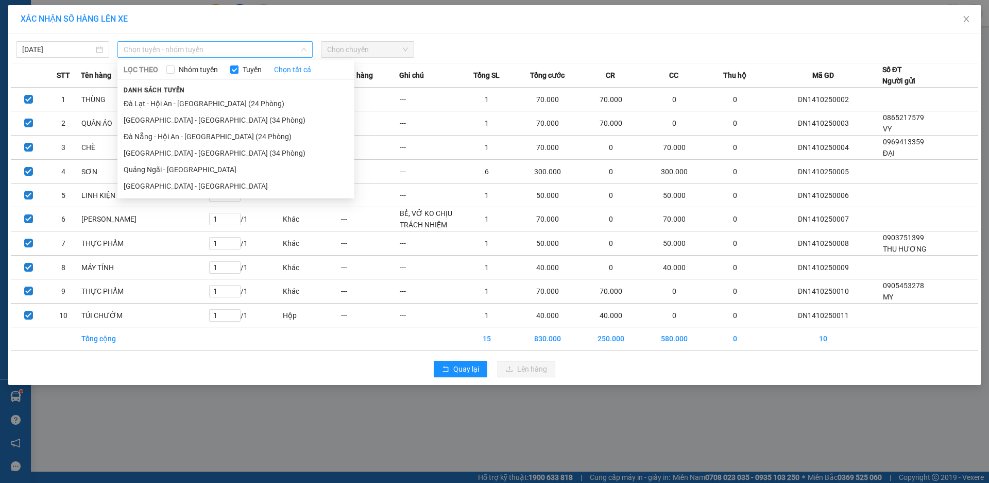
click at [187, 52] on span "Chọn tuyến - nhóm tuyến" at bounding box center [215, 49] width 183 height 15
click at [158, 155] on li "[GEOGRAPHIC_DATA] - [GEOGRAPHIC_DATA] (34 Phòng)" at bounding box center [235, 153] width 237 height 16
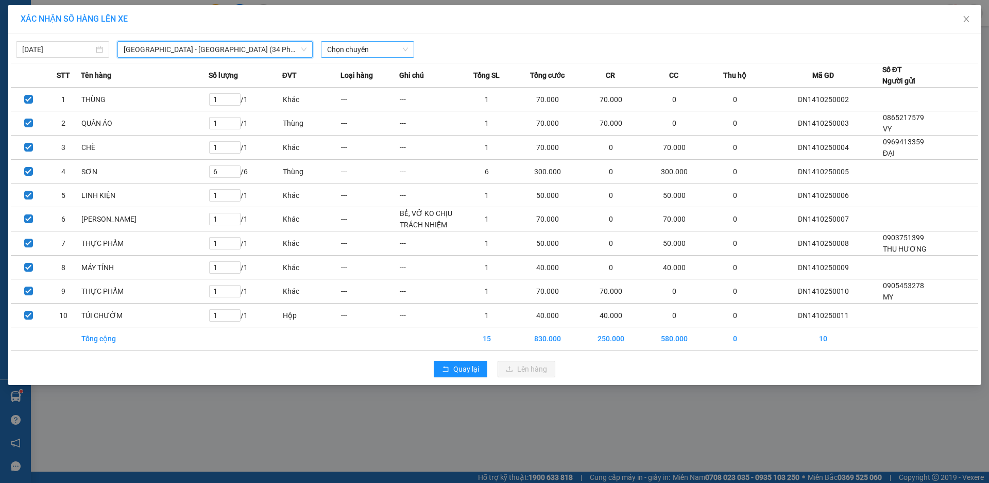
click at [395, 53] on span "Chọn chuyến" at bounding box center [367, 49] width 81 height 15
click at [376, 84] on div "15:30 - 49B-019.20" at bounding box center [367, 86] width 80 height 11
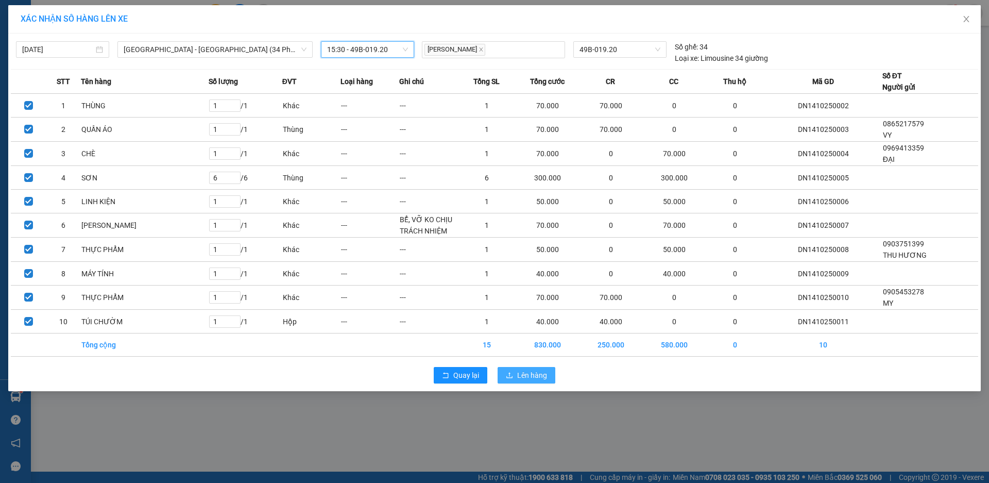
click at [544, 375] on span "Lên hàng" at bounding box center [532, 374] width 30 height 11
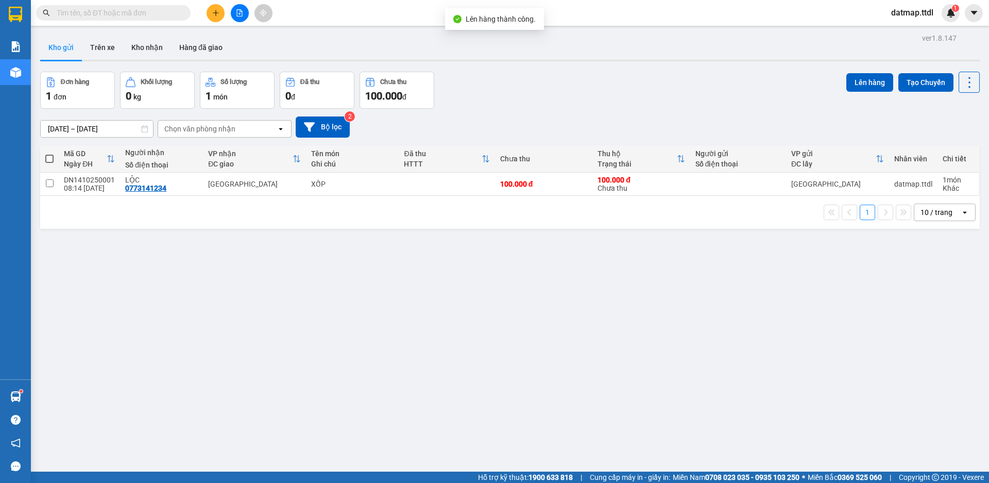
click at [47, 160] on span at bounding box center [49, 159] width 8 height 8
click at [49, 153] on input "checkbox" at bounding box center [49, 153] width 0 height 0
checkbox input "true"
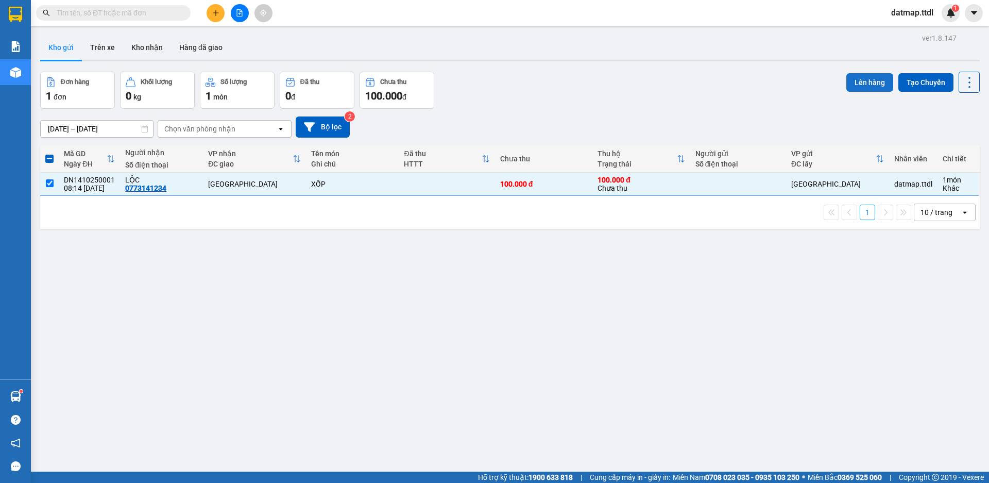
click at [865, 80] on button "Lên hàng" at bounding box center [869, 82] width 47 height 19
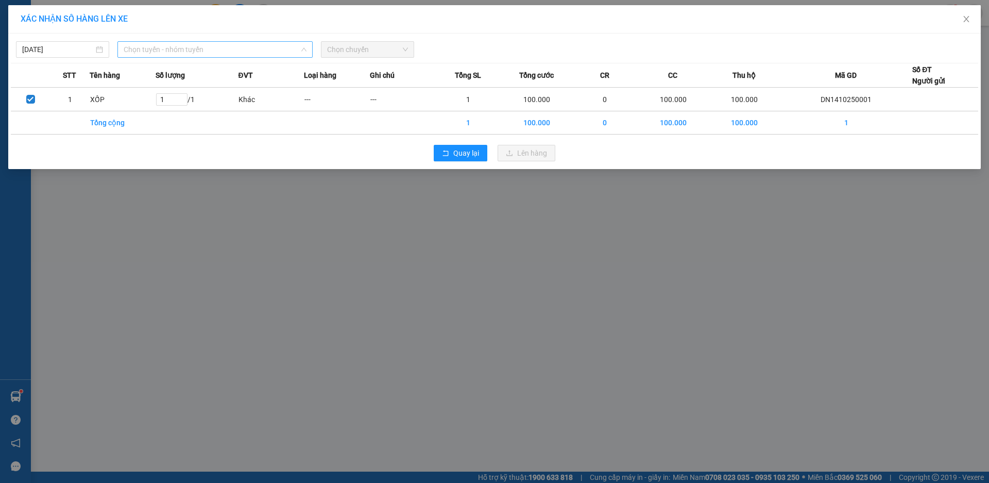
click at [182, 52] on span "Chọn tuyến - nhóm tuyến" at bounding box center [215, 49] width 183 height 15
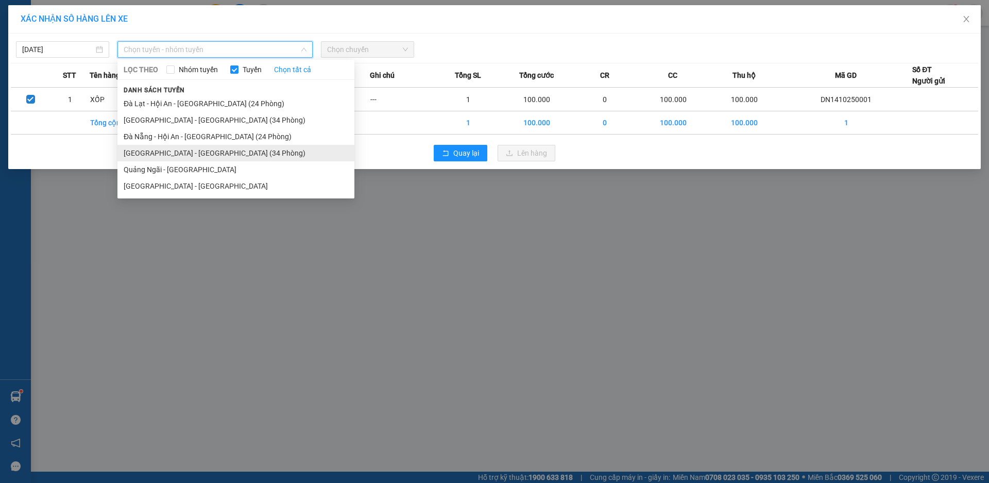
click at [168, 152] on li "[GEOGRAPHIC_DATA] - [GEOGRAPHIC_DATA] (34 Phòng)" at bounding box center [235, 153] width 237 height 16
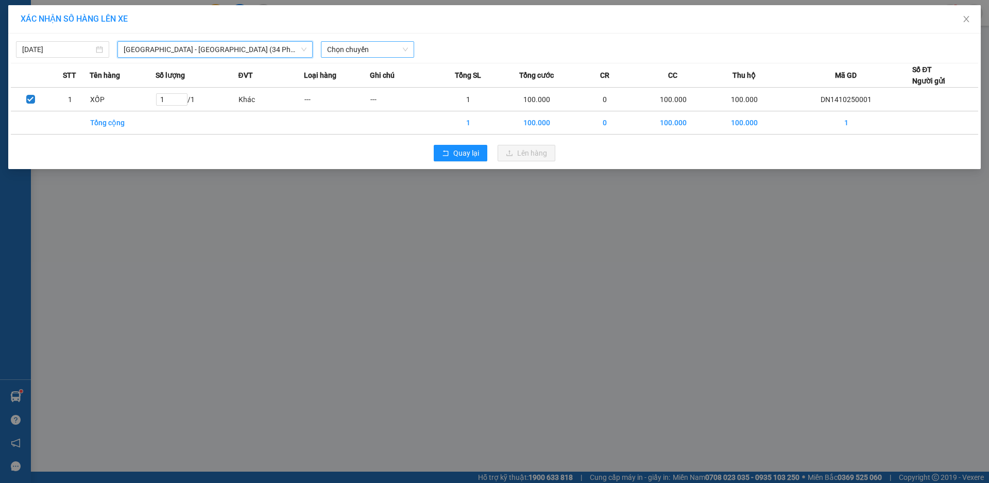
click at [382, 49] on span "Chọn chuyến" at bounding box center [367, 49] width 81 height 15
click at [369, 87] on div "15:30 - 49B-019.20" at bounding box center [367, 86] width 80 height 11
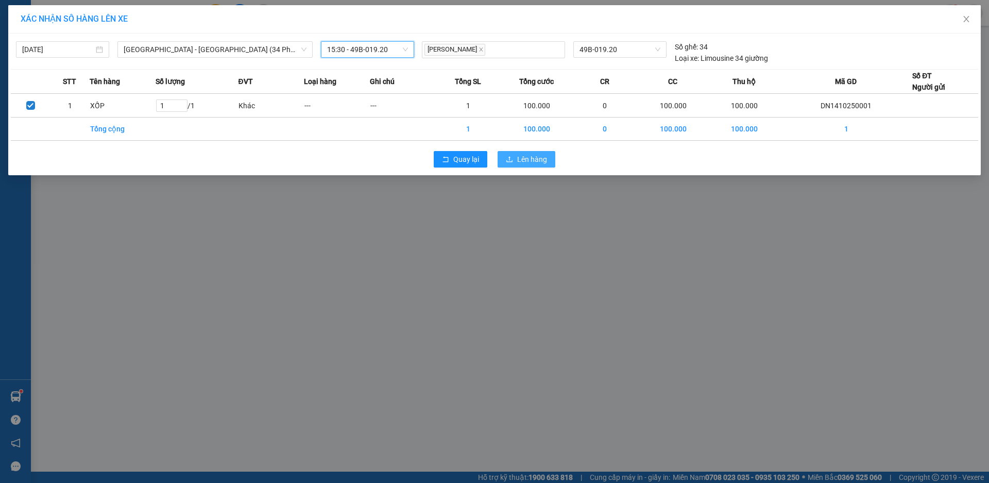
click at [535, 162] on span "Lên hàng" at bounding box center [532, 158] width 30 height 11
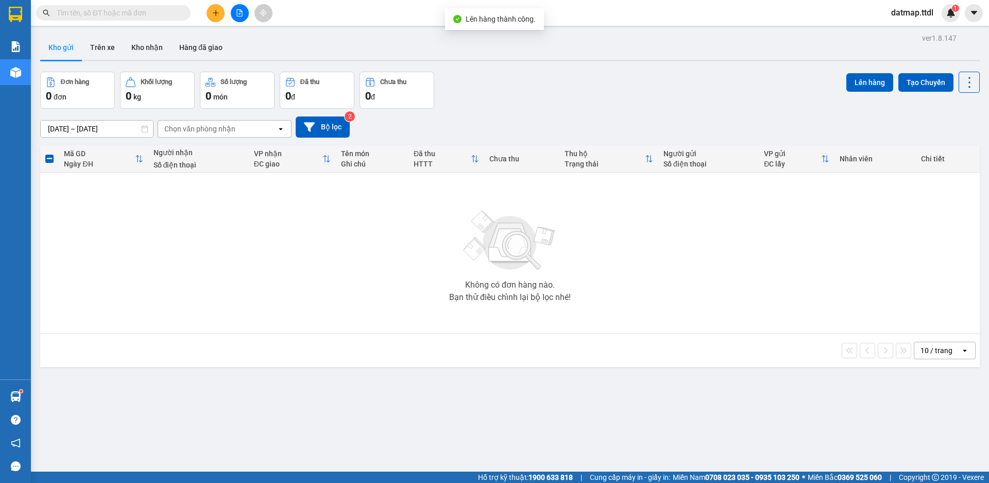
click at [241, 15] on icon "file-add" at bounding box center [239, 12] width 7 height 7
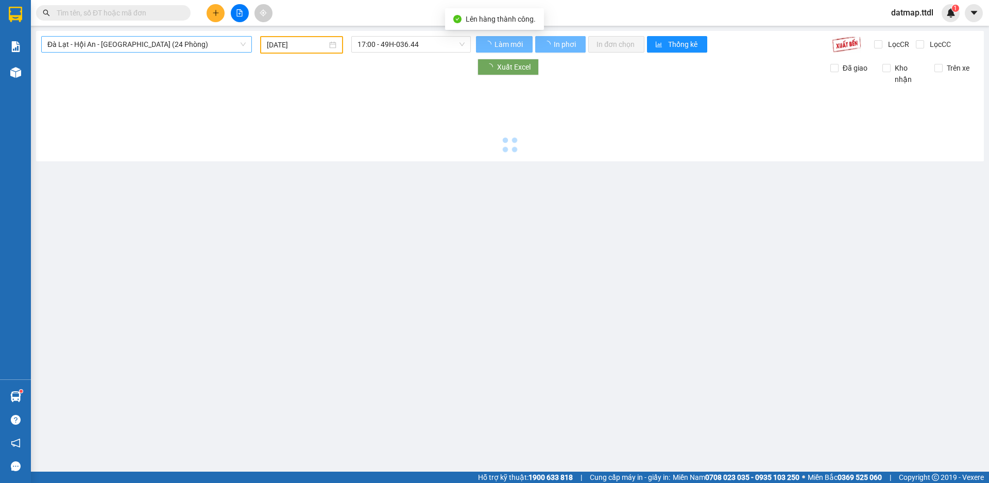
type input "[DATE]"
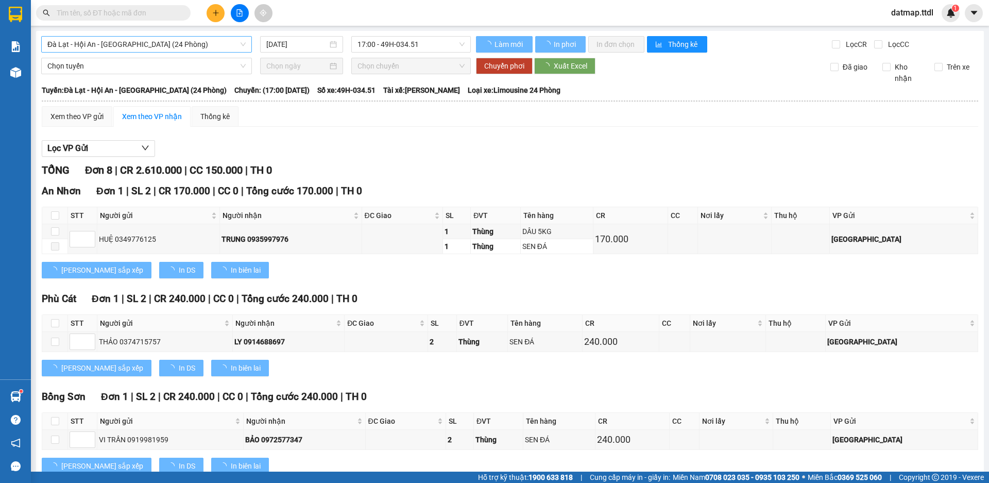
click at [172, 45] on span "Đà Lạt - Hội An - [GEOGRAPHIC_DATA] (24 Phòng)" at bounding box center [146, 44] width 198 height 15
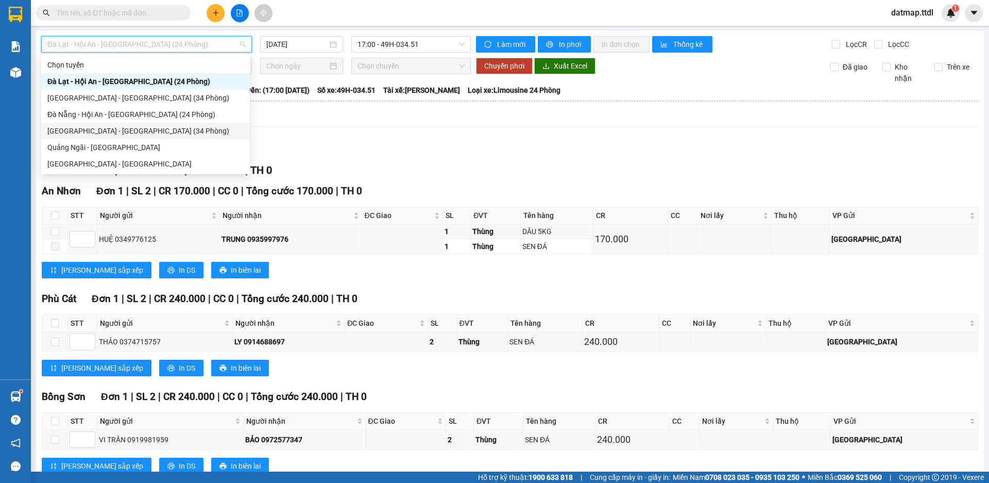
click at [91, 133] on div "[GEOGRAPHIC_DATA] - [GEOGRAPHIC_DATA] (34 Phòng)" at bounding box center [145, 130] width 196 height 11
type input "[DATE]"
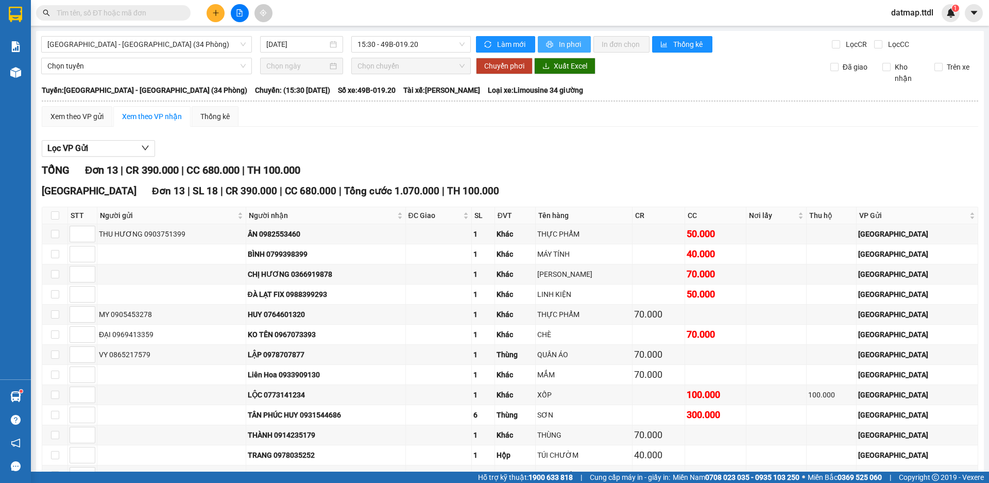
click at [562, 45] on span "In phơi" at bounding box center [571, 44] width 24 height 11
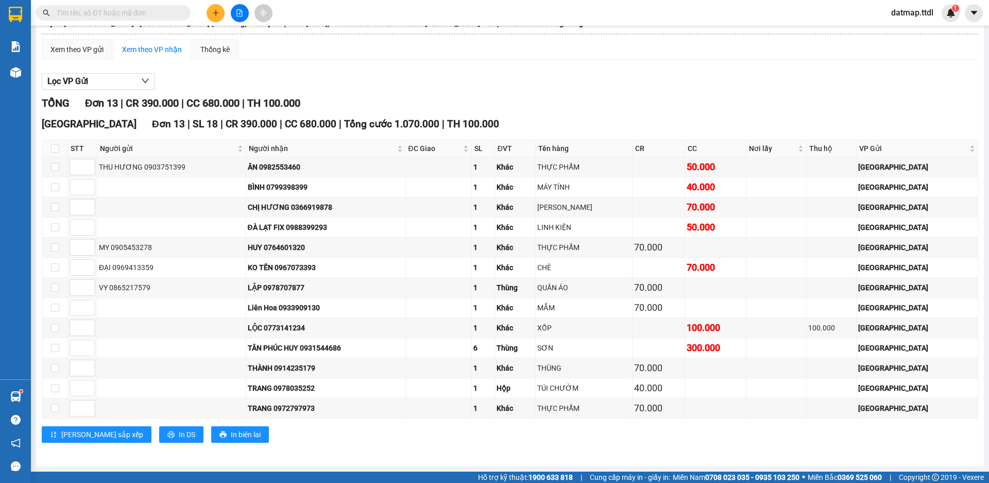
click at [210, 11] on button at bounding box center [216, 13] width 18 height 18
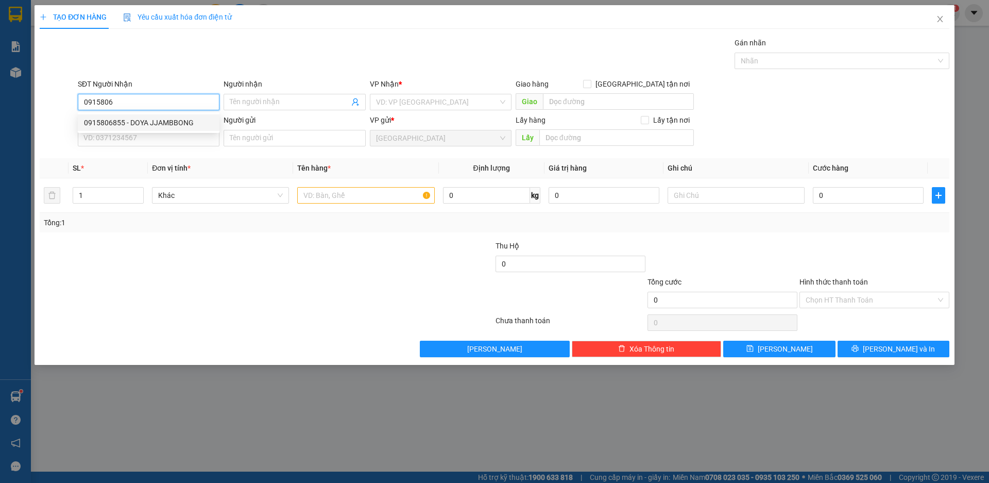
click at [100, 121] on div "0915806855 - DOYA JJAMBBONG" at bounding box center [148, 122] width 129 height 11
type input "0915806855"
type input "DOYA JJAMBBONG"
type input "1 [PERSON_NAME]"
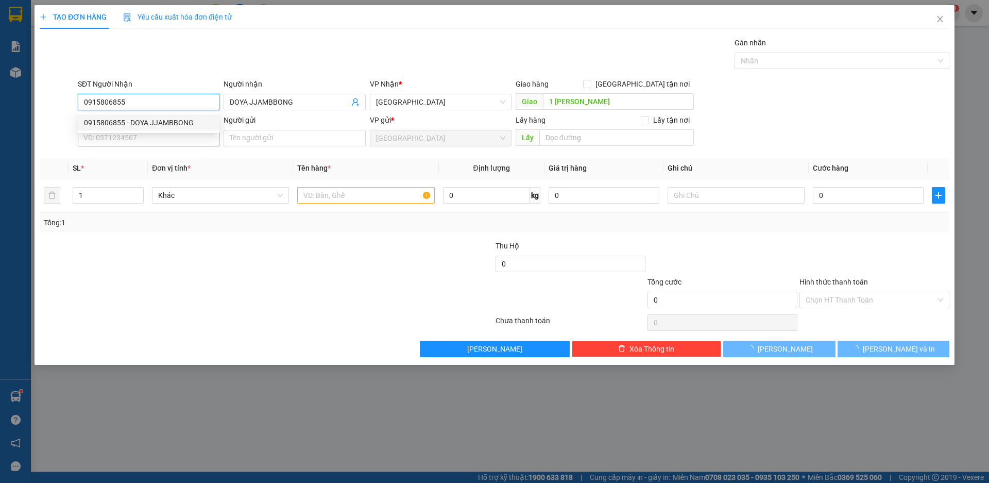
type input "80.000"
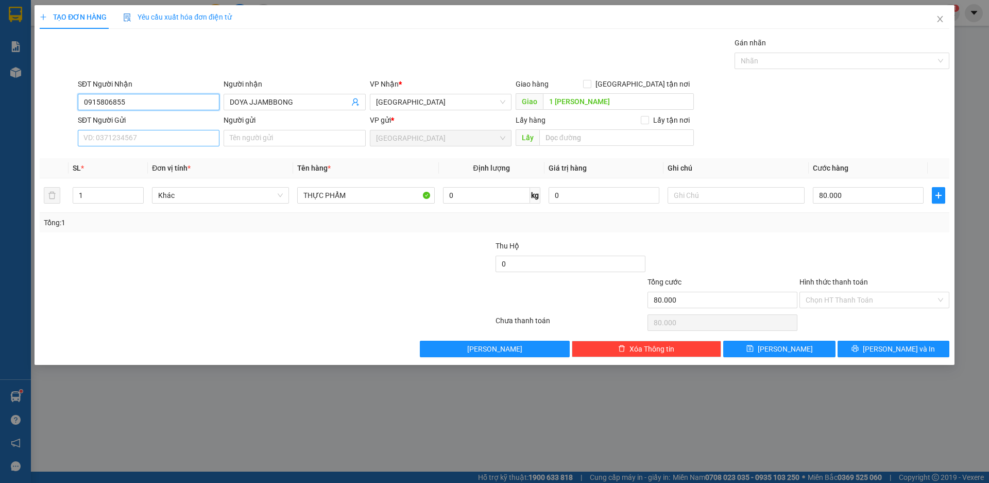
type input "0915806855"
click at [99, 141] on input "SĐT Người Gửi" at bounding box center [149, 138] width 142 height 16
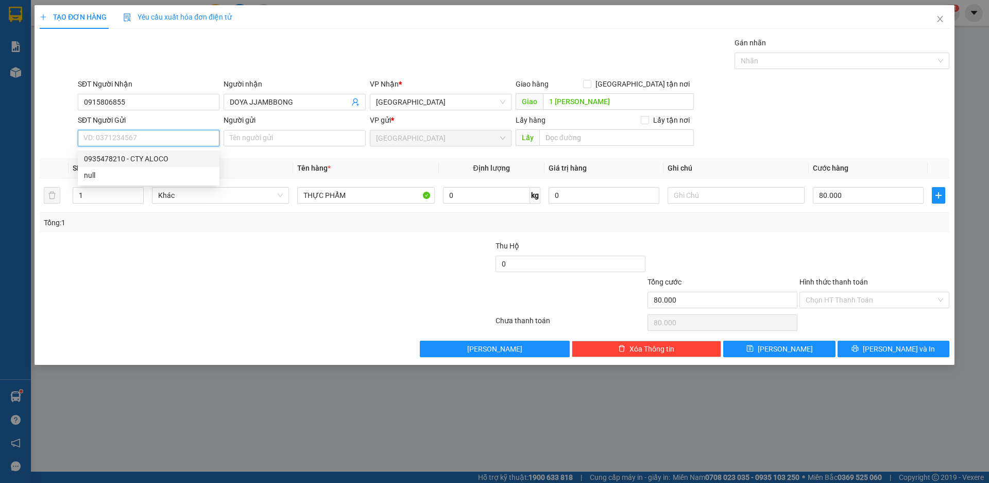
drag, startPoint x: 98, startPoint y: 157, endPoint x: 124, endPoint y: 160, distance: 25.9
click at [99, 157] on div "0935478210 - CTY ALOCO" at bounding box center [148, 158] width 129 height 11
type input "0935478210"
type input "CTY ALOCO"
click at [137, 190] on span "up" at bounding box center [138, 193] width 6 height 6
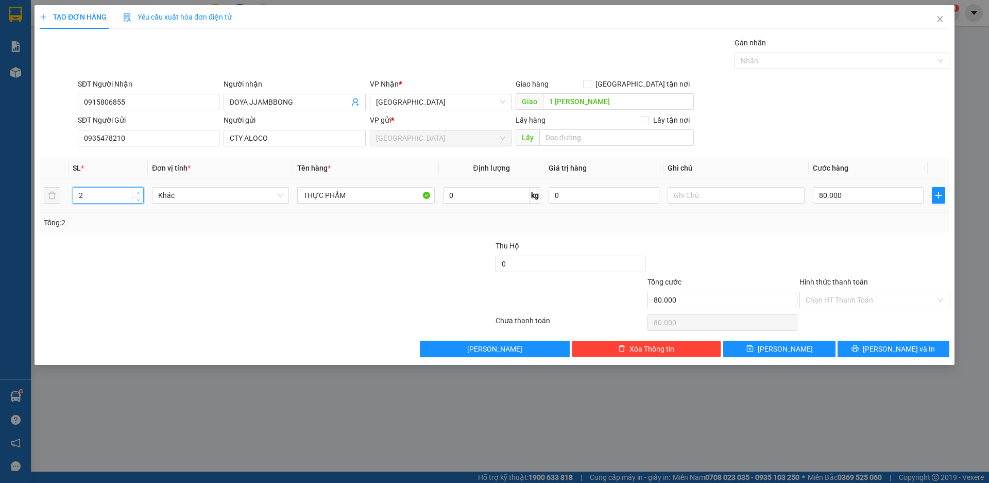
type input "3"
click at [137, 190] on span "up" at bounding box center [138, 193] width 6 height 6
click at [269, 248] on div at bounding box center [191, 258] width 304 height 36
type input "0"
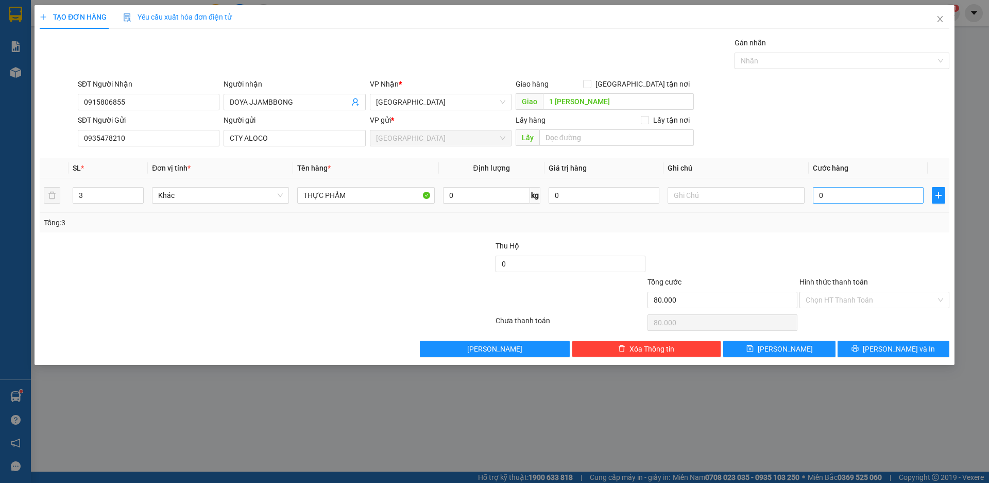
type input "0"
click at [868, 186] on div "0" at bounding box center [868, 195] width 111 height 21
click at [866, 197] on input "0" at bounding box center [868, 195] width 111 height 16
type input "2"
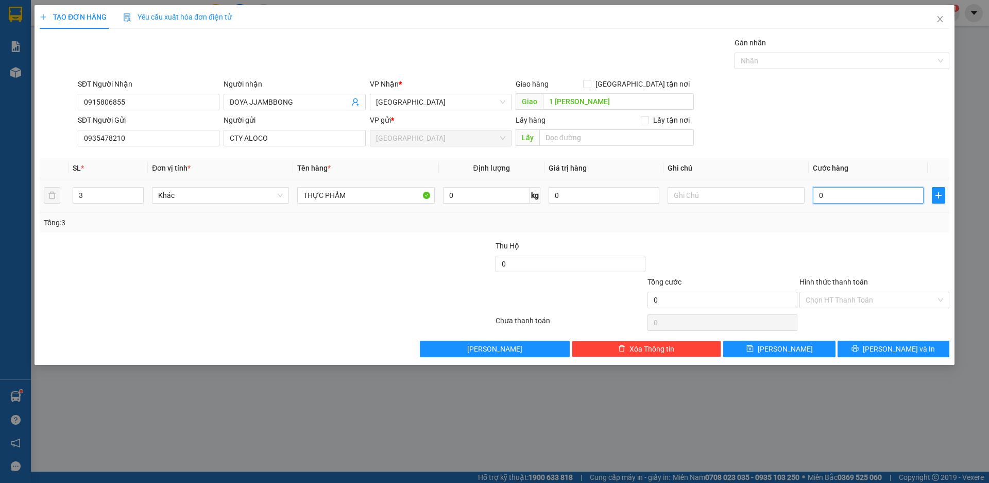
type input "2"
type input "24"
type input "240"
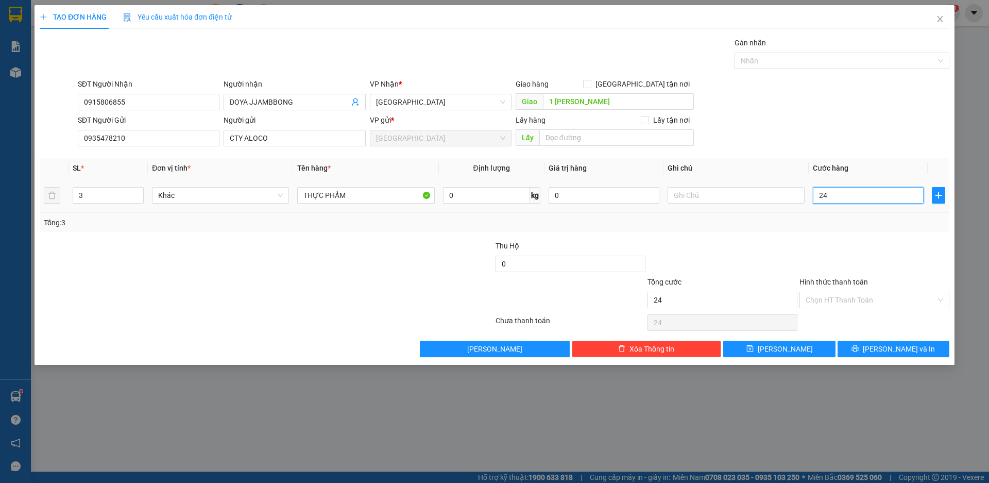
type input "240"
type input "2.400"
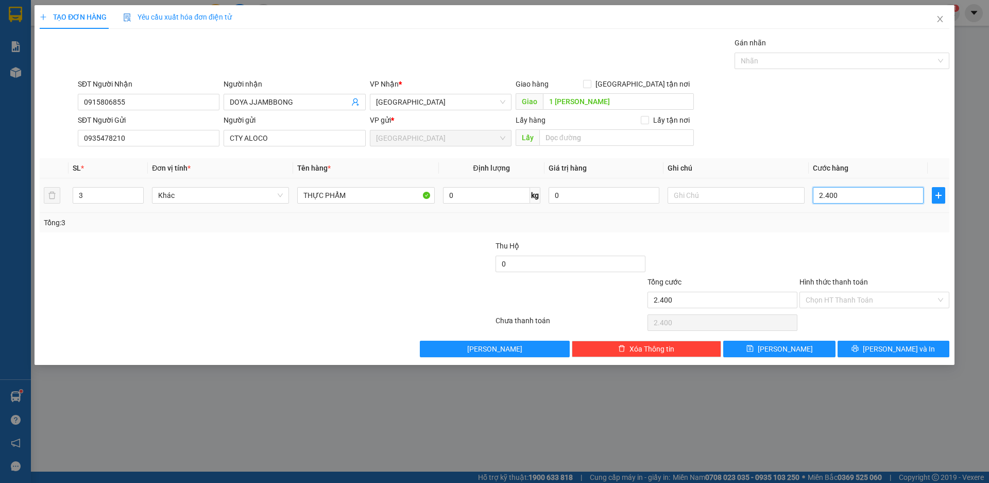
type input "24.000"
type input "240.000"
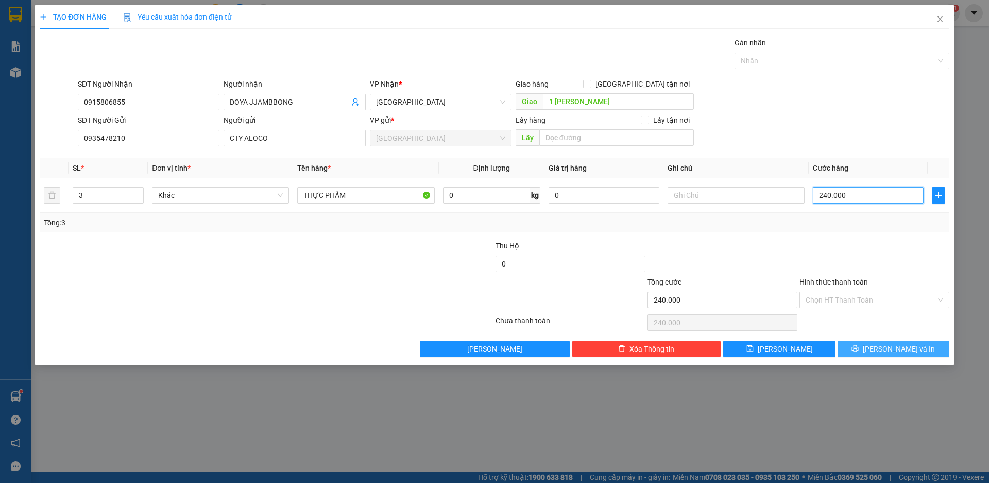
type input "240.000"
click at [906, 349] on span "[PERSON_NAME] và In" at bounding box center [899, 348] width 72 height 11
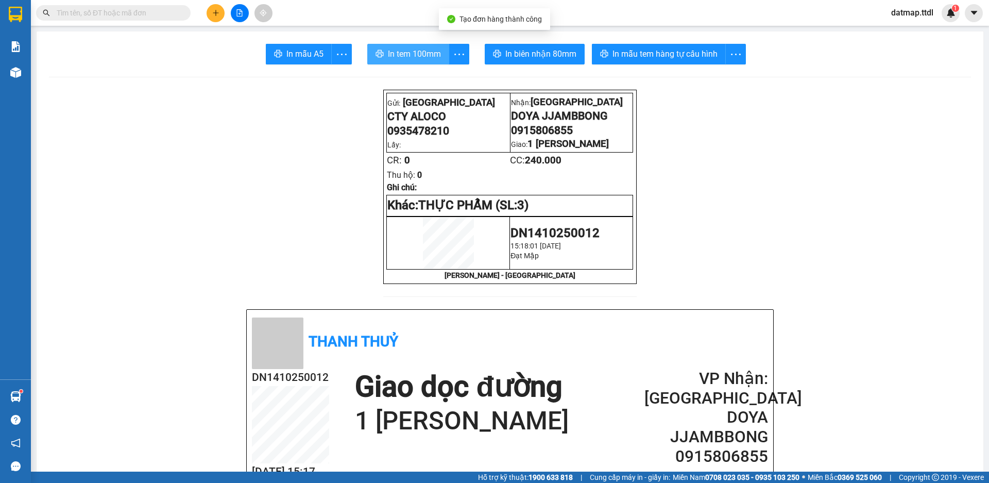
click at [408, 52] on span "In tem 100mm" at bounding box center [414, 53] width 53 height 13
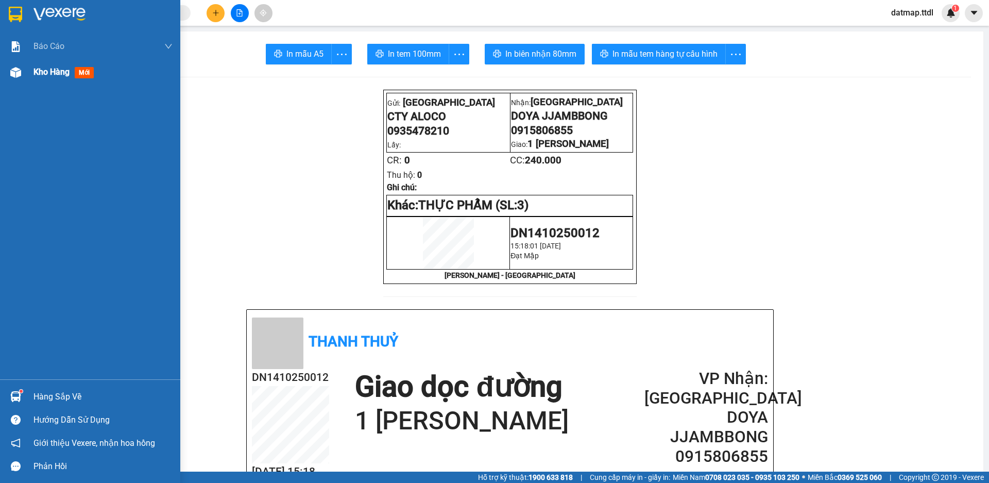
click at [50, 68] on span "Kho hàng" at bounding box center [51, 72] width 36 height 10
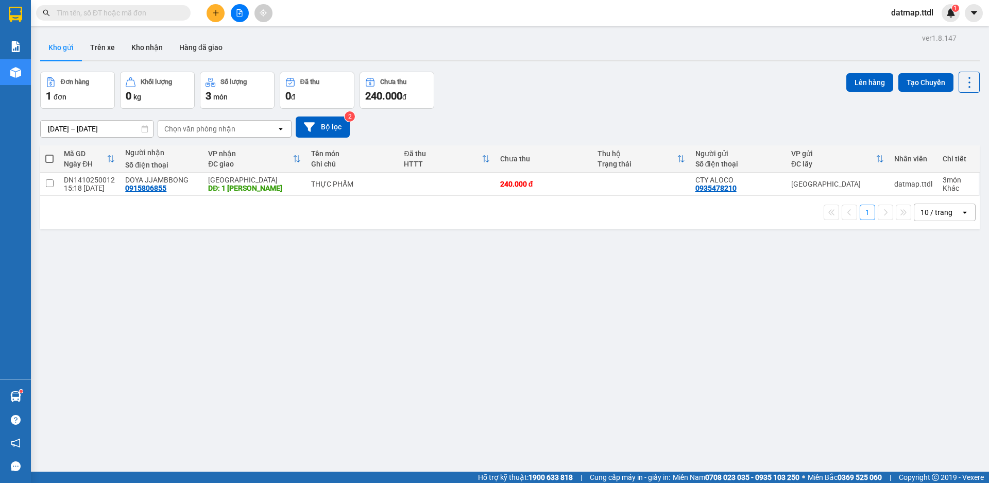
click at [213, 13] on icon "plus" at bounding box center [215, 12] width 7 height 7
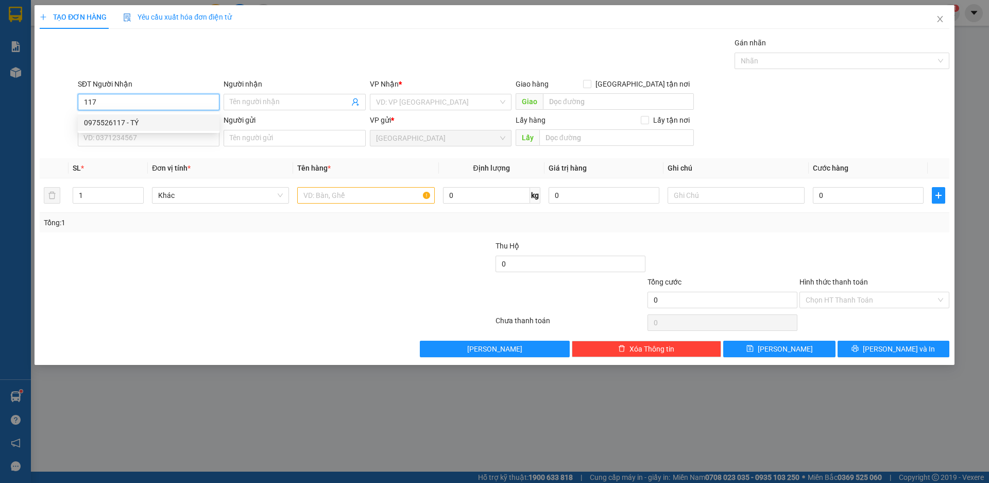
click at [111, 123] on div "0975526117 - TÝ" at bounding box center [148, 122] width 129 height 11
type input "0975526117"
type input "TÝ"
type input "ĐẠ CHẢI"
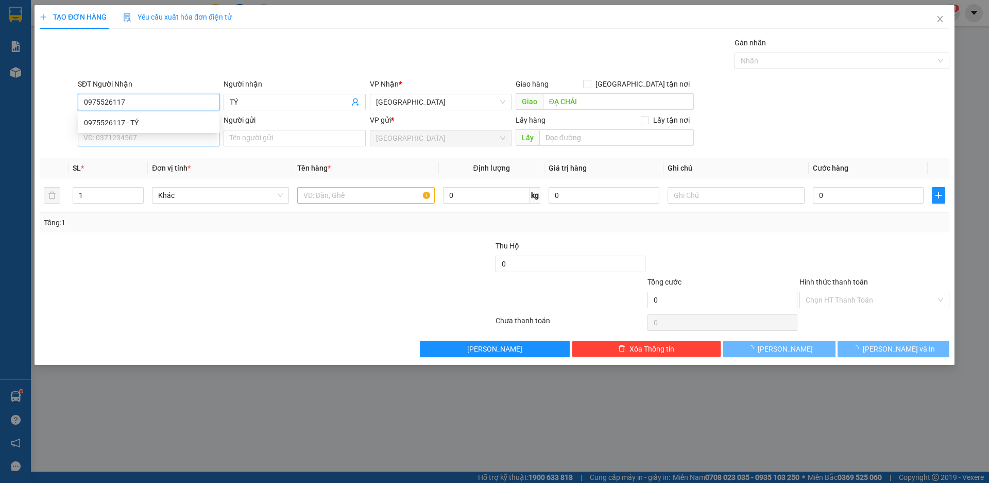
type input "240.000"
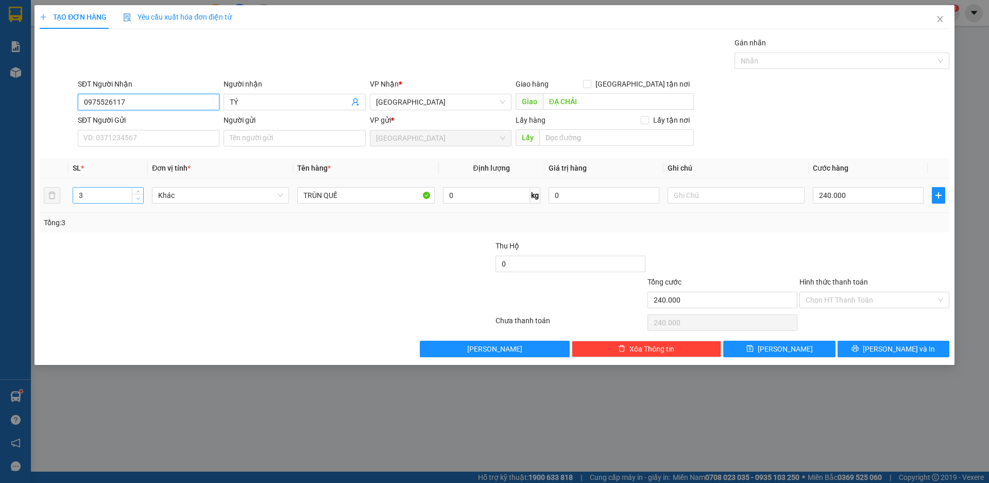
type input "0975526117"
click at [138, 197] on icon "down" at bounding box center [138, 199] width 4 height 4
type input "1"
click at [138, 197] on icon "down" at bounding box center [138, 199] width 4 height 4
click at [660, 244] on div at bounding box center [722, 258] width 152 height 36
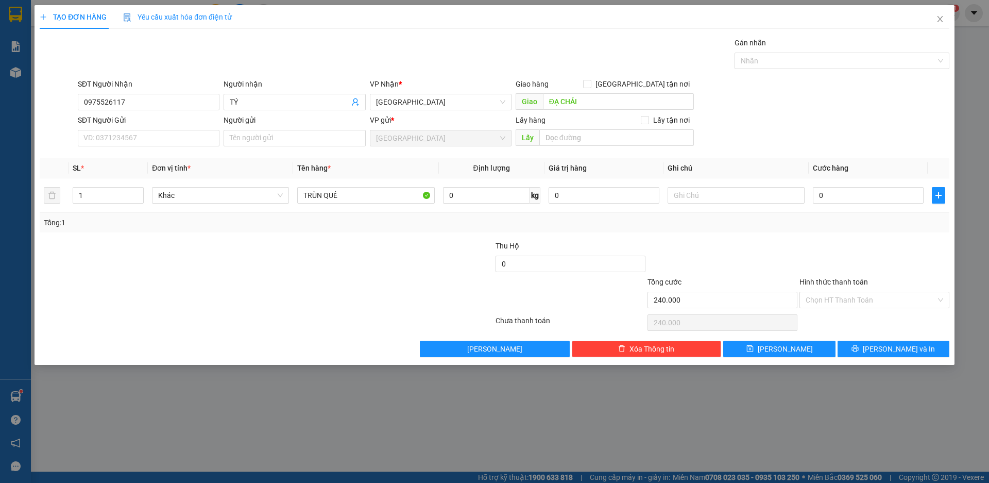
type input "0"
click at [843, 201] on input "0" at bounding box center [868, 195] width 111 height 16
type input "8"
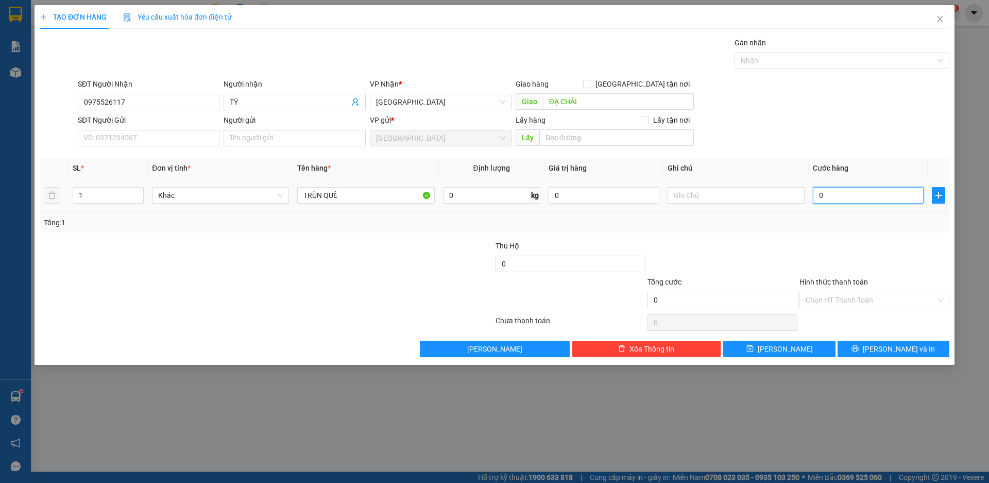
type input "8"
type input "80"
type input "800"
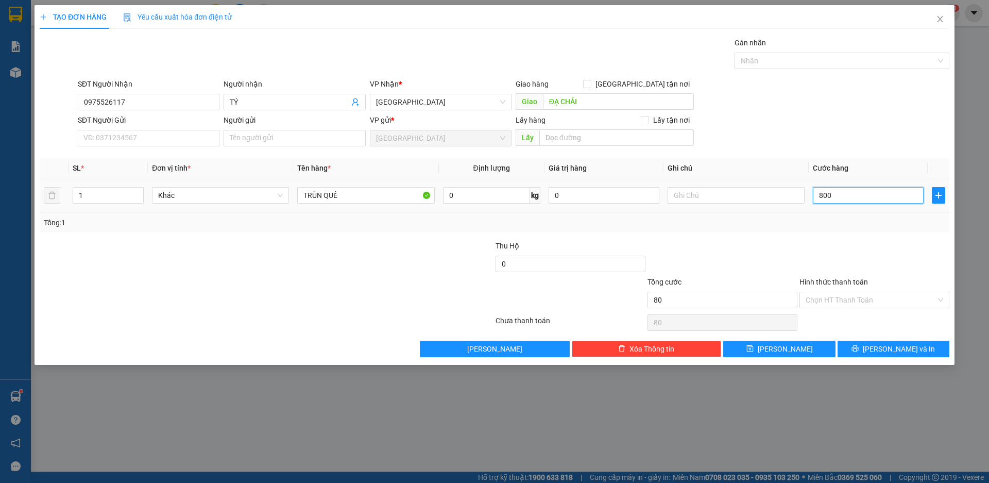
type input "800"
type input "8.000"
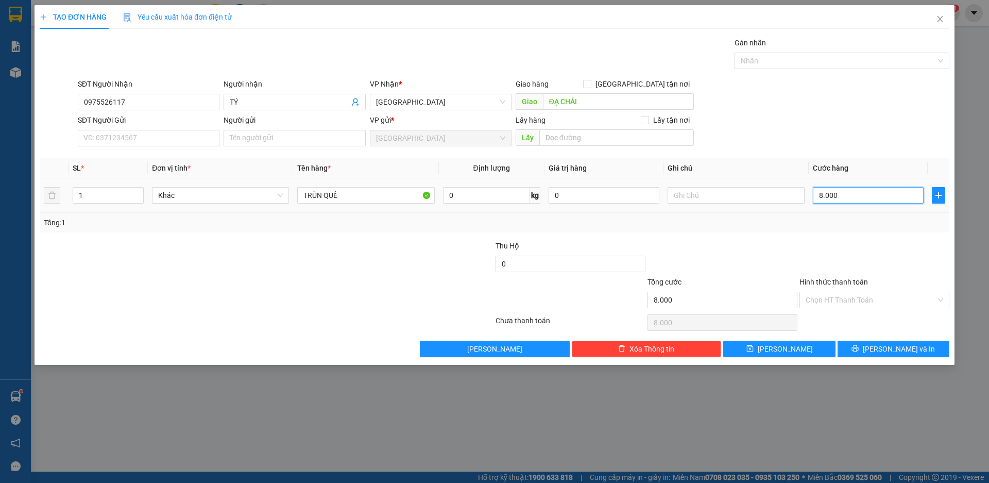
type input "80.000"
click at [866, 302] on input "Hình thức thanh toán" at bounding box center [870, 299] width 130 height 15
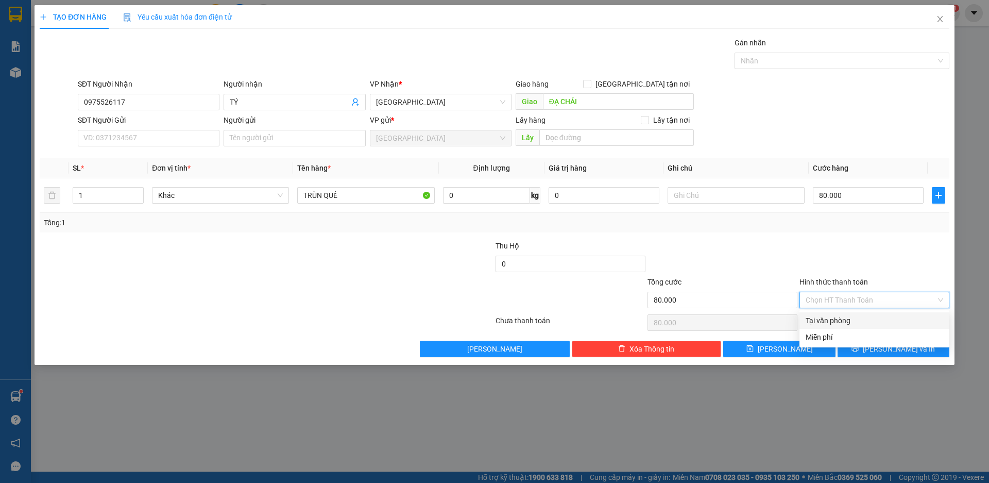
click at [839, 318] on div "Tại văn phòng" at bounding box center [874, 320] width 138 height 11
type input "0"
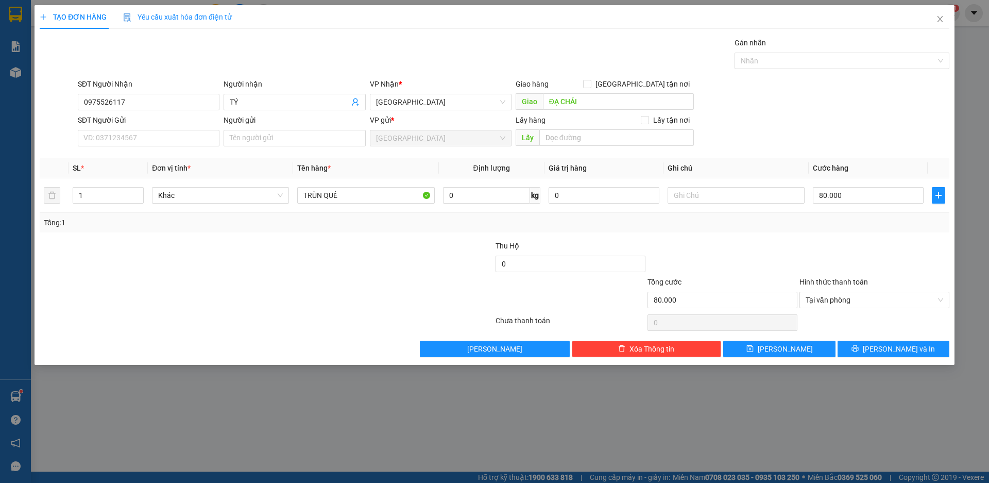
click at [843, 251] on div at bounding box center [874, 258] width 152 height 36
click at [894, 347] on span "[PERSON_NAME] và In" at bounding box center [899, 348] width 72 height 11
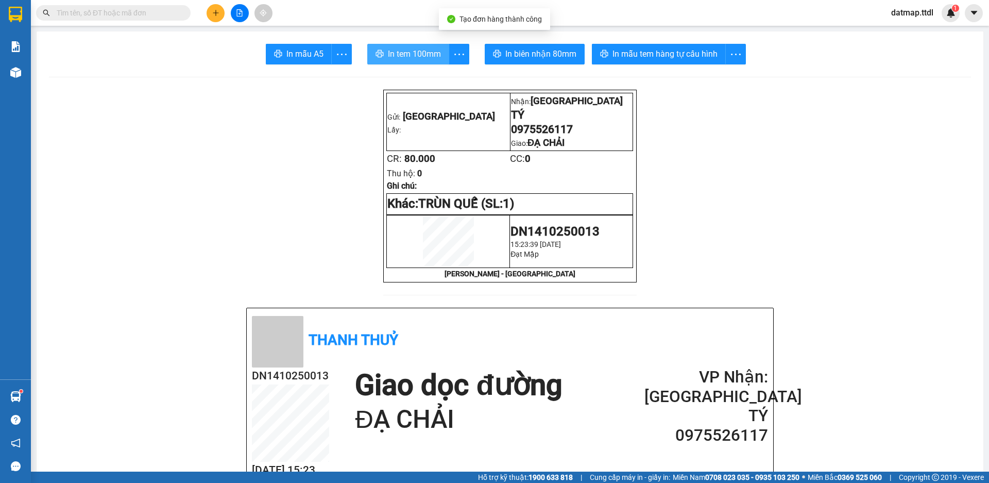
click at [425, 52] on span "In tem 100mm" at bounding box center [414, 53] width 53 height 13
click at [217, 7] on button at bounding box center [216, 13] width 18 height 18
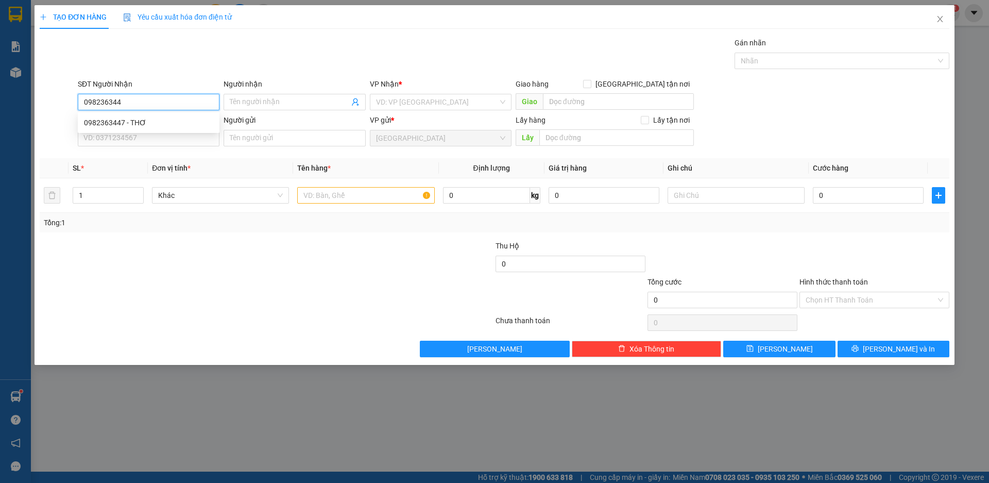
type input "0982363447"
click at [115, 122] on div "0982363447 - THƠ" at bounding box center [148, 122] width 129 height 11
type input "THƠ"
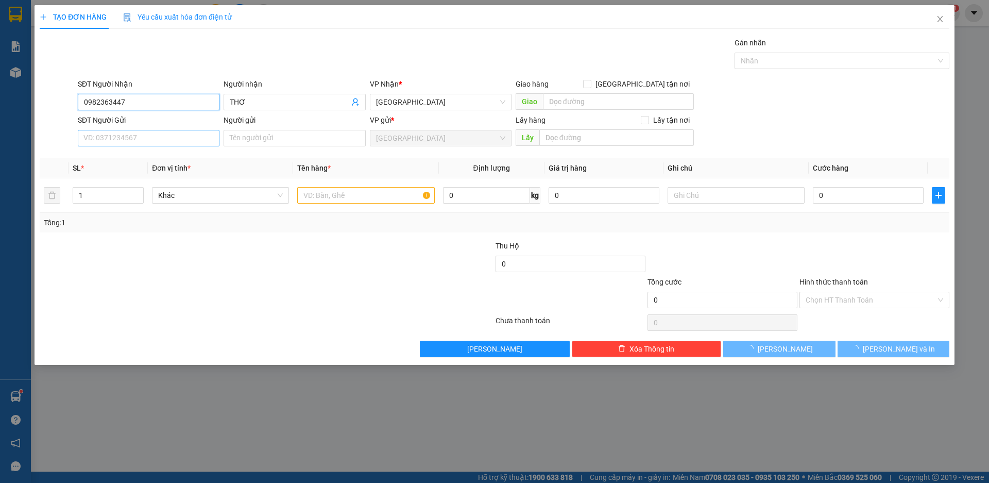
type input "50.000"
type input "0982363447"
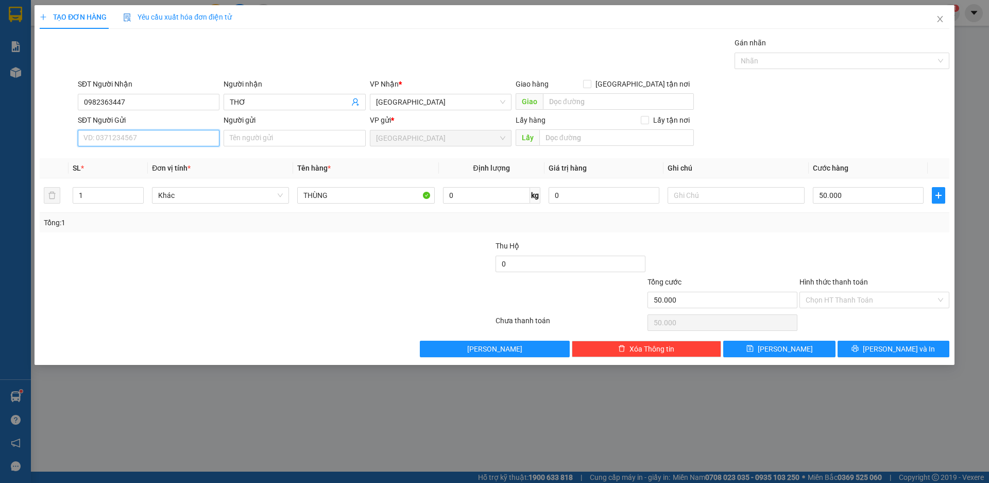
click at [134, 140] on input "SĐT Người Gửi" at bounding box center [149, 138] width 142 height 16
click at [112, 159] on div "0763657063 - LIÊN" at bounding box center [148, 158] width 129 height 11
type input "0763657063"
type input "LIÊN"
click at [829, 196] on input "50.000" at bounding box center [868, 195] width 111 height 16
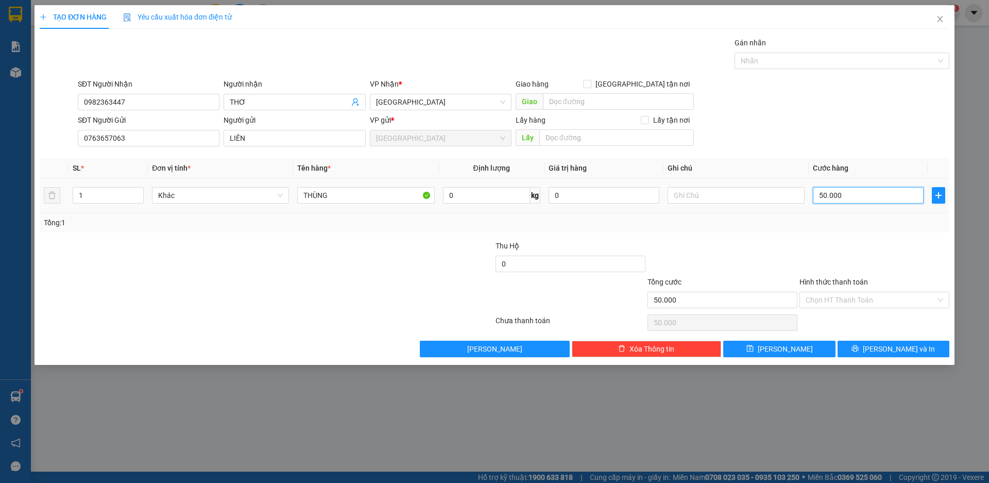
type input "7"
type input "70"
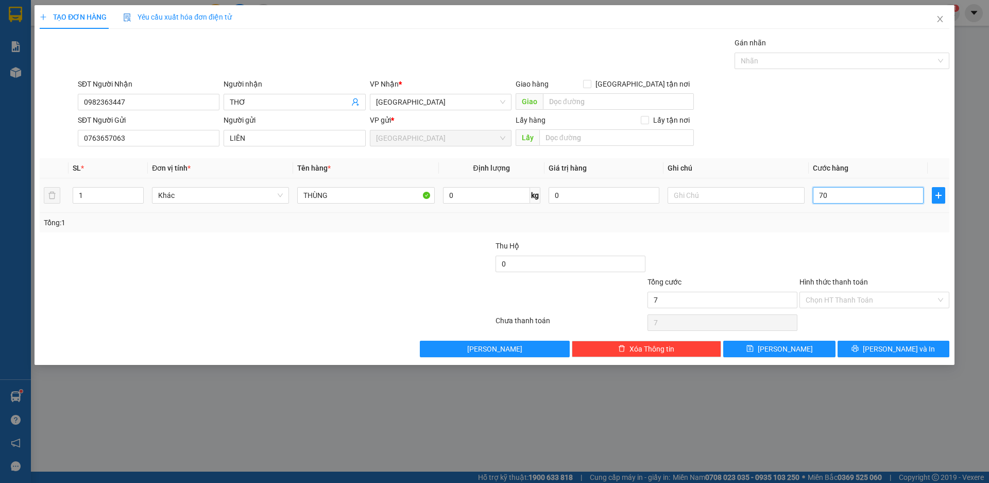
type input "70"
type input "700"
type input "7.000"
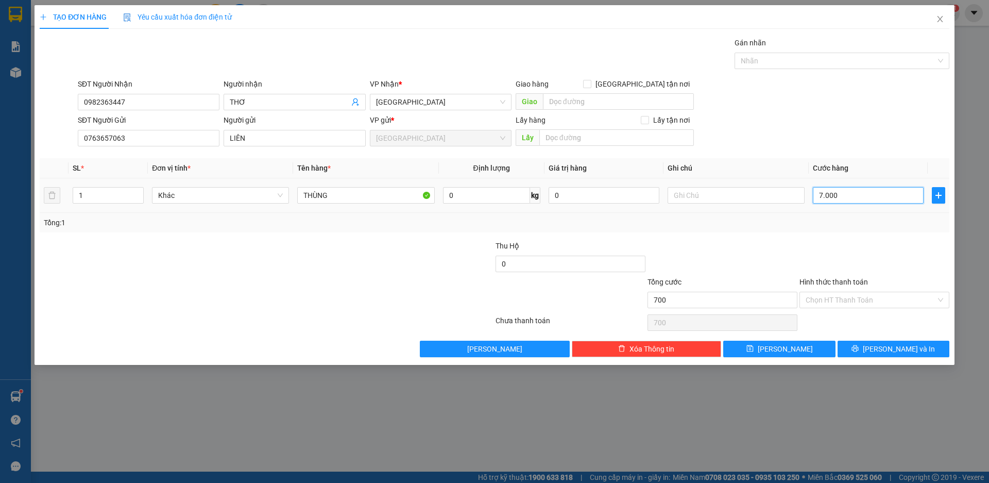
type input "7.000"
type input "70.000"
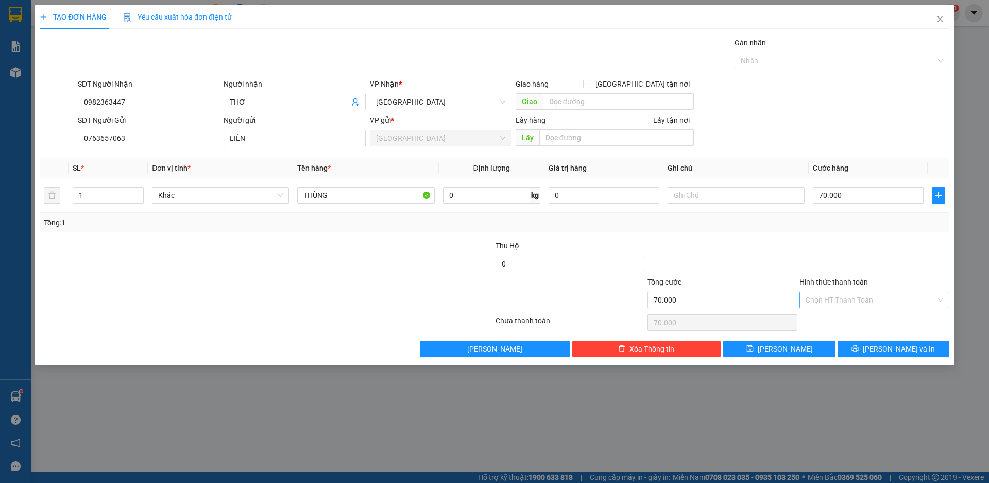
click at [844, 297] on input "Hình thức thanh toán" at bounding box center [870, 299] width 130 height 15
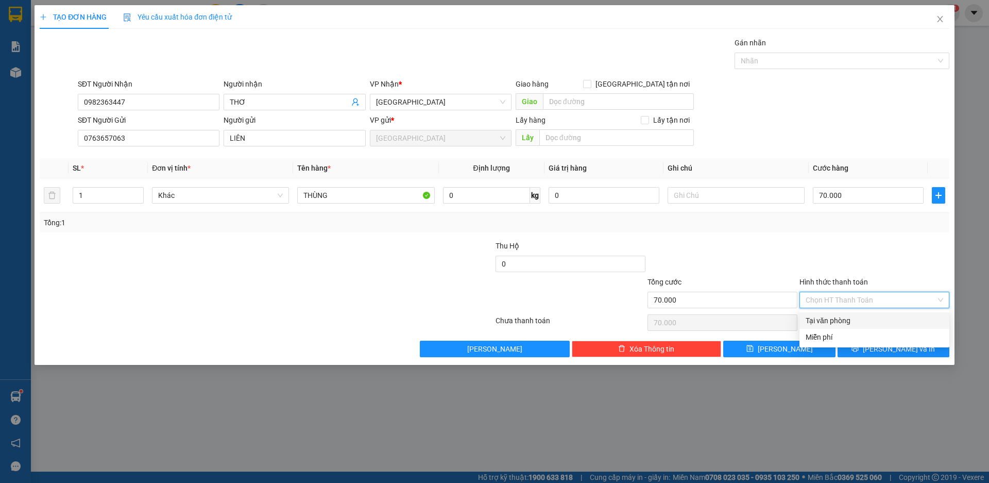
click at [845, 322] on div "Tại văn phòng" at bounding box center [874, 320] width 138 height 11
type input "0"
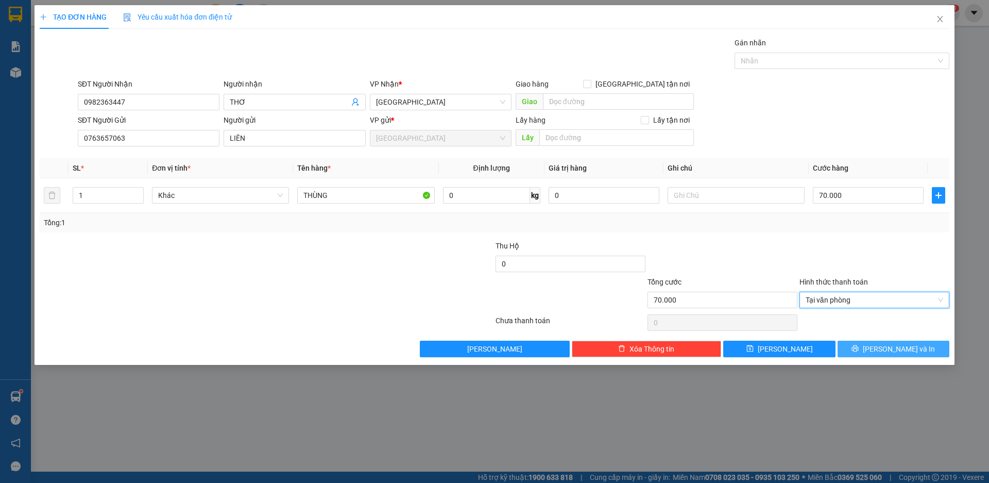
click at [898, 350] on span "[PERSON_NAME] và In" at bounding box center [899, 348] width 72 height 11
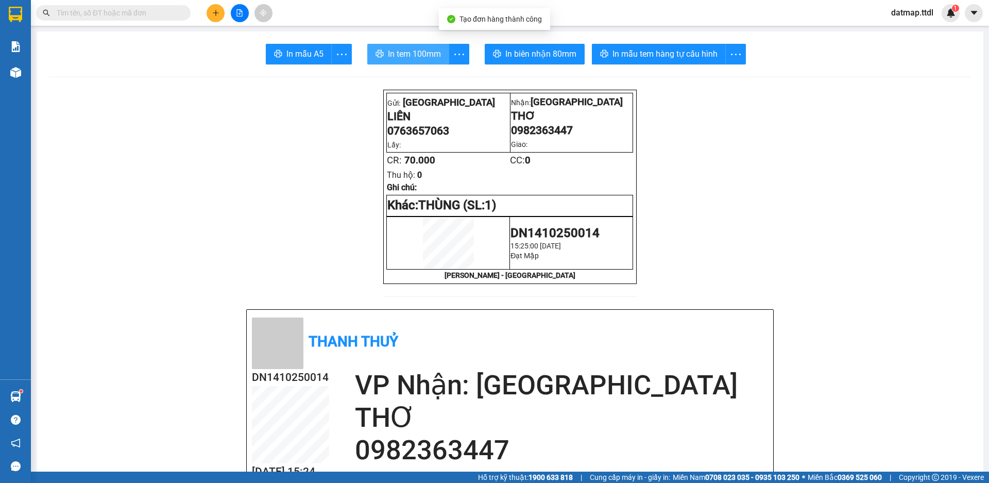
click at [412, 54] on span "In tem 100mm" at bounding box center [414, 53] width 53 height 13
click at [217, 16] on icon "plus" at bounding box center [215, 12] width 7 height 7
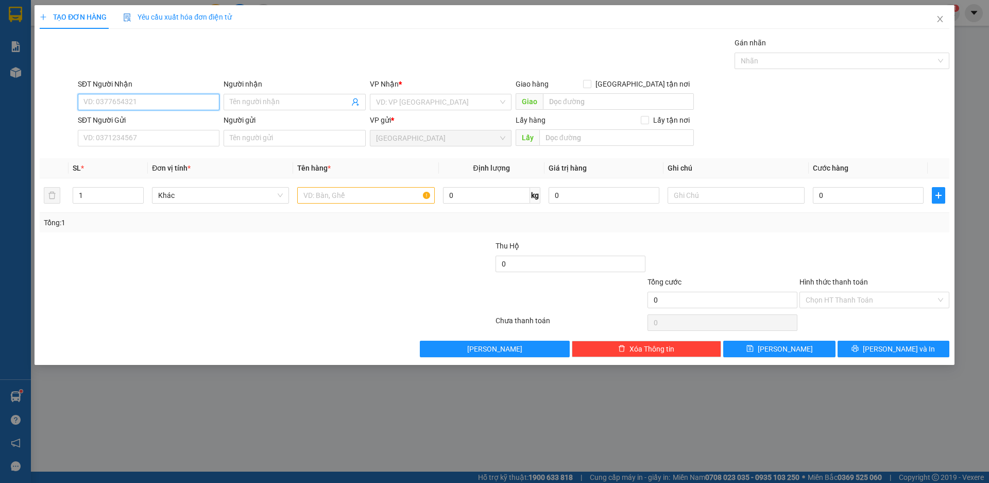
type input "0"
click at [109, 118] on div "0917691178 - BÌNH" at bounding box center [148, 122] width 129 height 11
type input "0917691178"
type input "BÌNH"
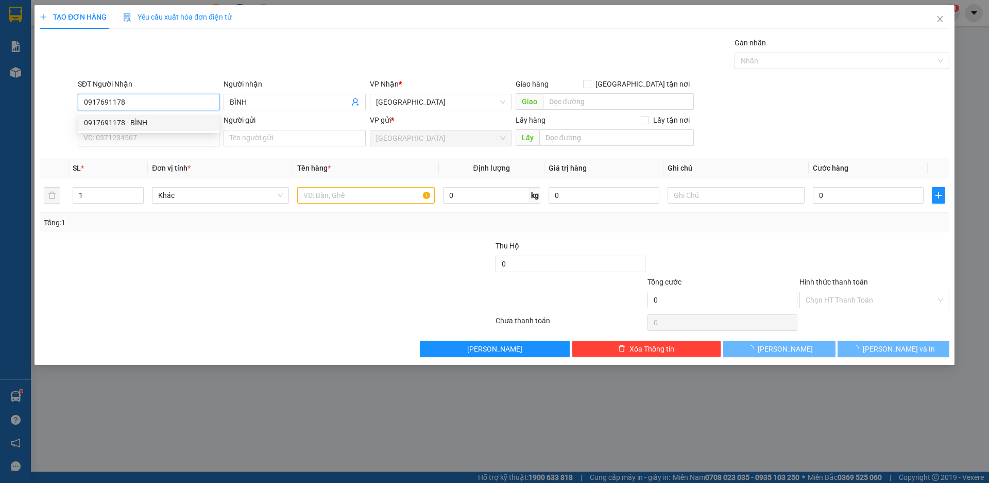
type input "250.000"
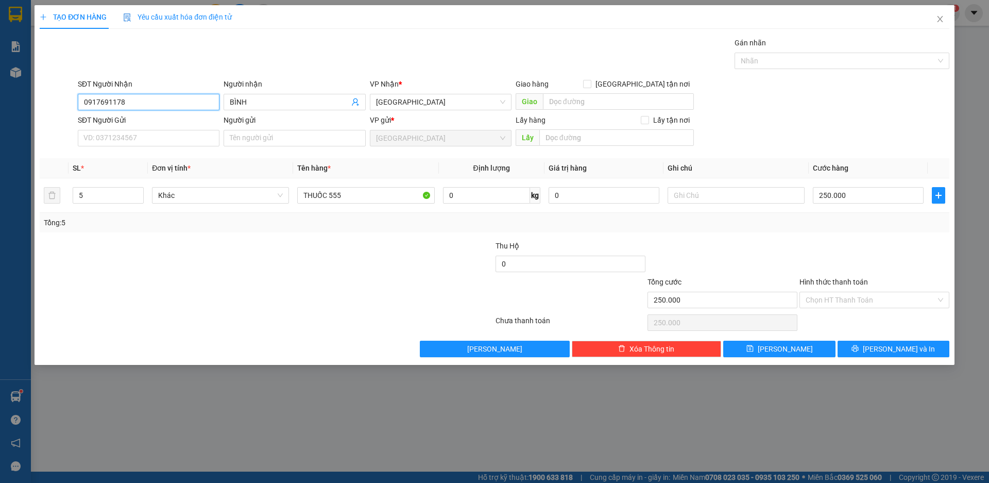
type input "0917691178"
drag, startPoint x: 834, startPoint y: 249, endPoint x: 848, endPoint y: 280, distance: 33.9
click at [835, 249] on div at bounding box center [874, 258] width 152 height 36
click at [853, 296] on input "Hình thức thanh toán" at bounding box center [870, 299] width 130 height 15
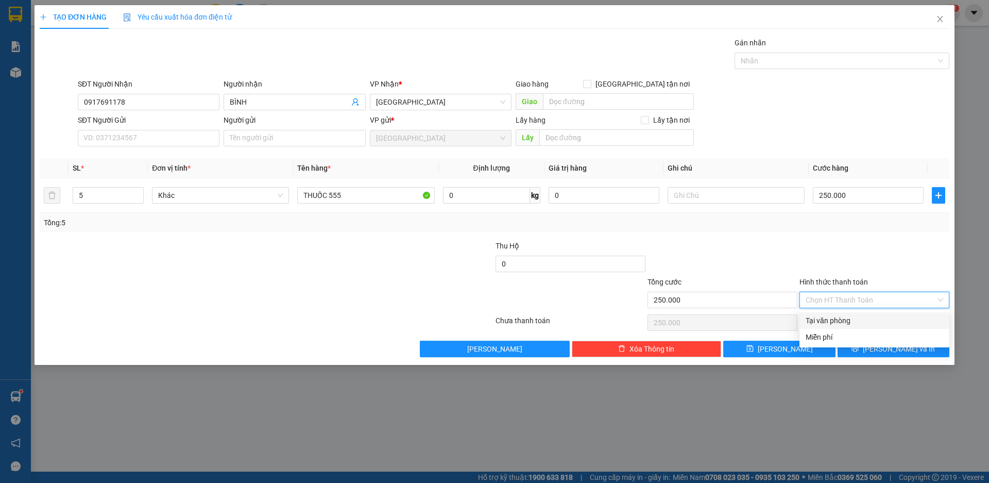
click at [832, 320] on div "Tại văn phòng" at bounding box center [874, 320] width 138 height 11
type input "0"
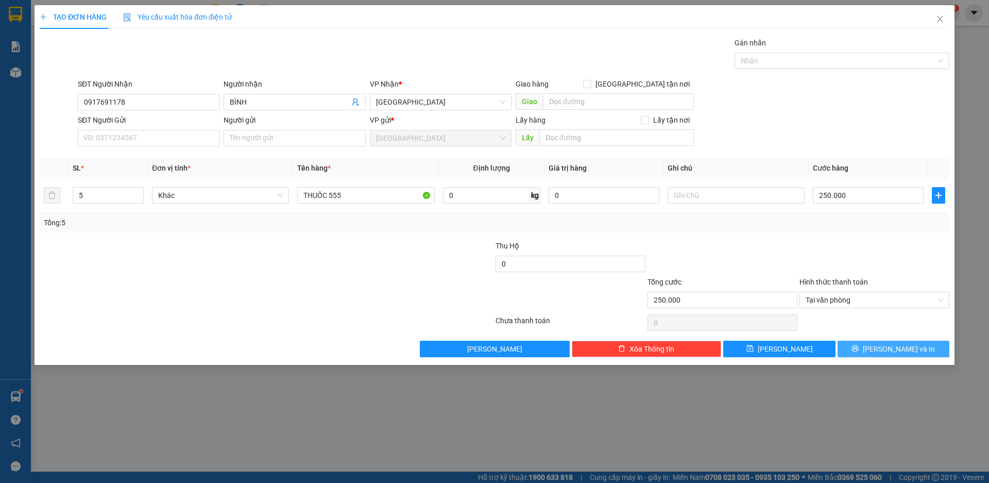
click at [881, 345] on button "[PERSON_NAME] và In" at bounding box center [893, 348] width 112 height 16
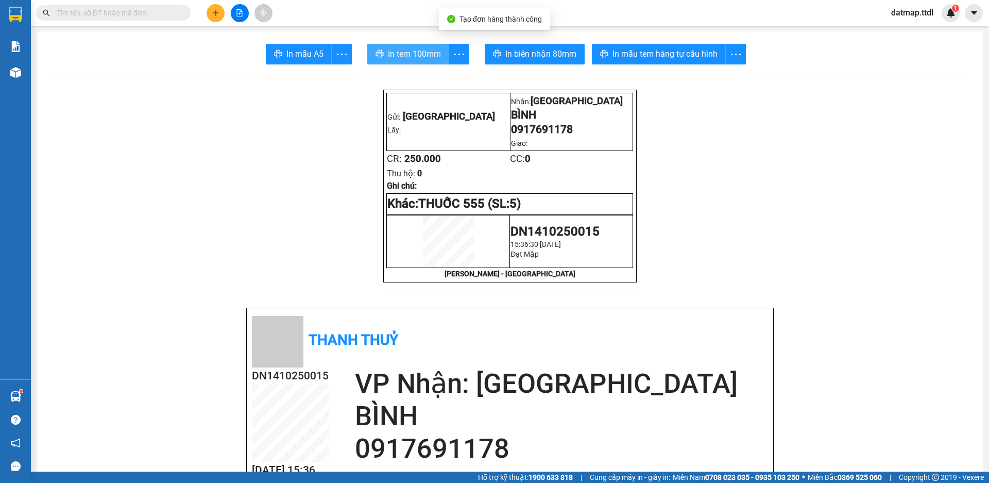
click at [417, 56] on span "In tem 100mm" at bounding box center [414, 53] width 53 height 13
click at [213, 19] on button at bounding box center [216, 13] width 18 height 18
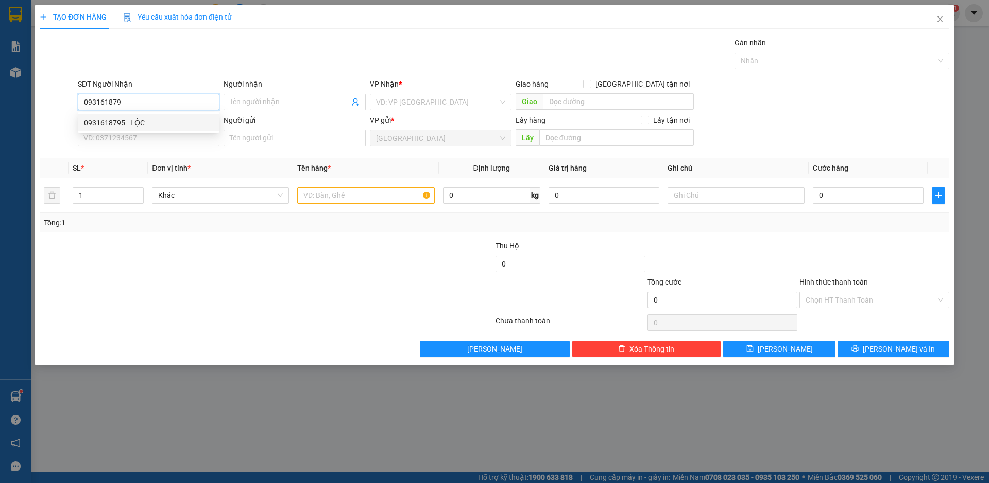
click at [109, 123] on div "0931618795 - LỘC" at bounding box center [148, 122] width 129 height 11
type input "0931618795"
type input "LỘC"
type input "50.000"
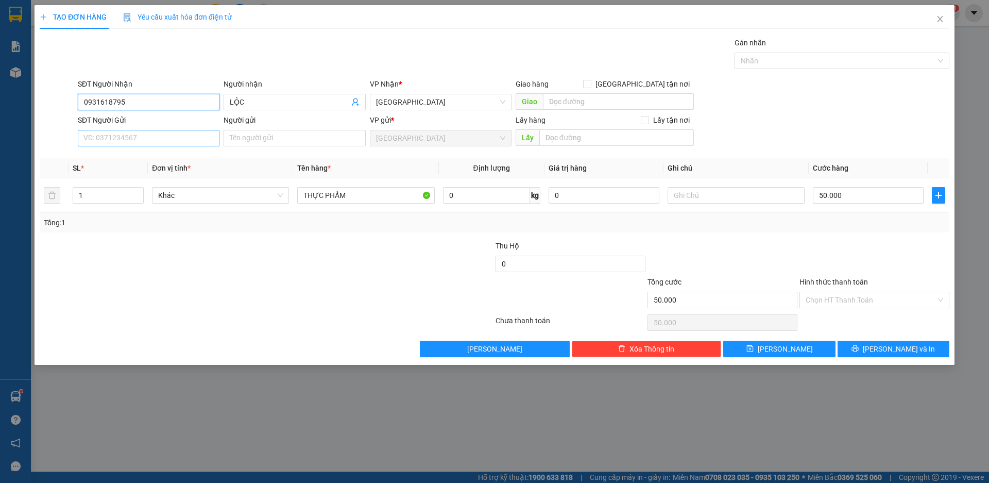
type input "0931618795"
click at [117, 138] on input "SĐT Người Gửi" at bounding box center [149, 138] width 142 height 16
click at [255, 139] on input "Người gửi" at bounding box center [295, 138] width 142 height 16
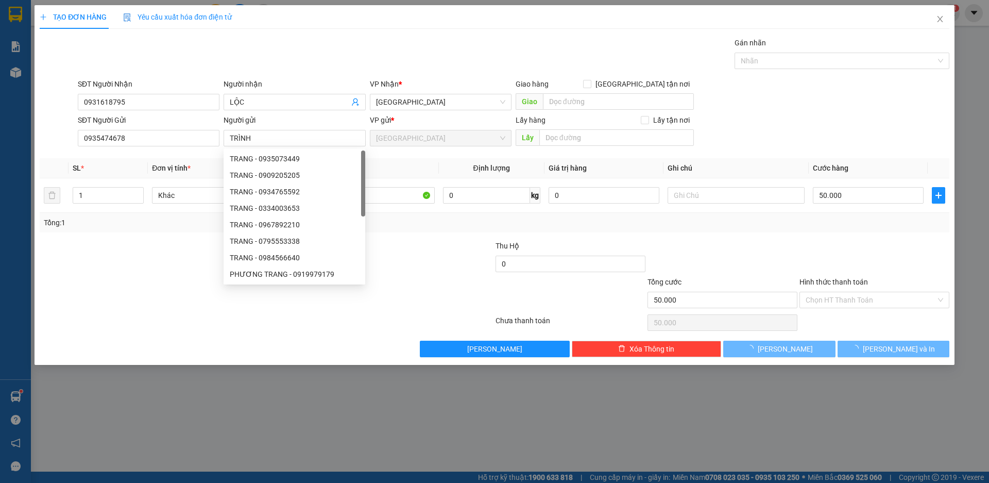
click at [149, 298] on div at bounding box center [191, 294] width 304 height 36
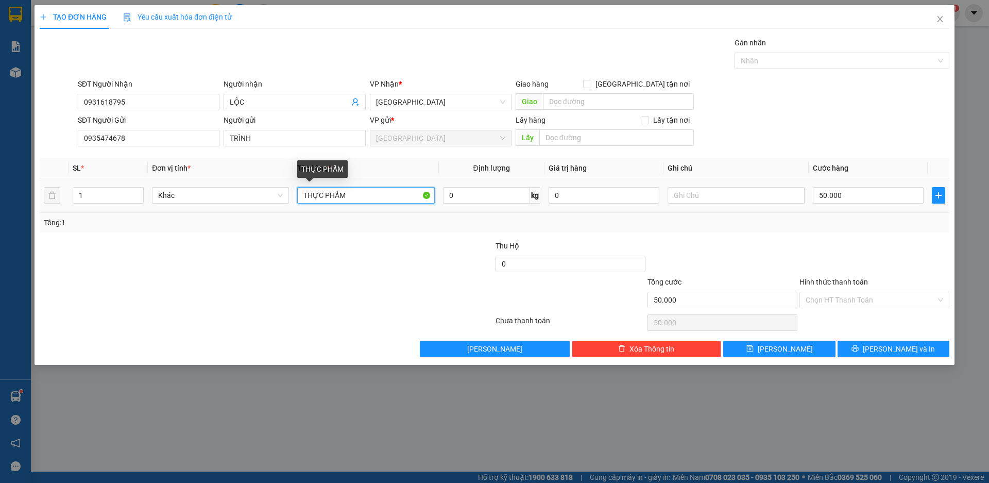
click at [345, 195] on input "THỰC PHẨM" at bounding box center [365, 195] width 137 height 16
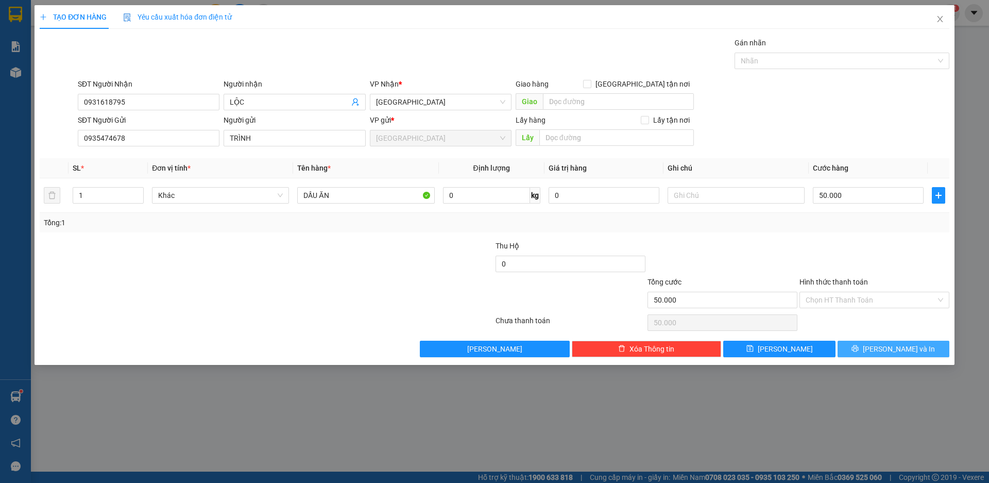
click at [898, 348] on span "[PERSON_NAME] và In" at bounding box center [899, 348] width 72 height 11
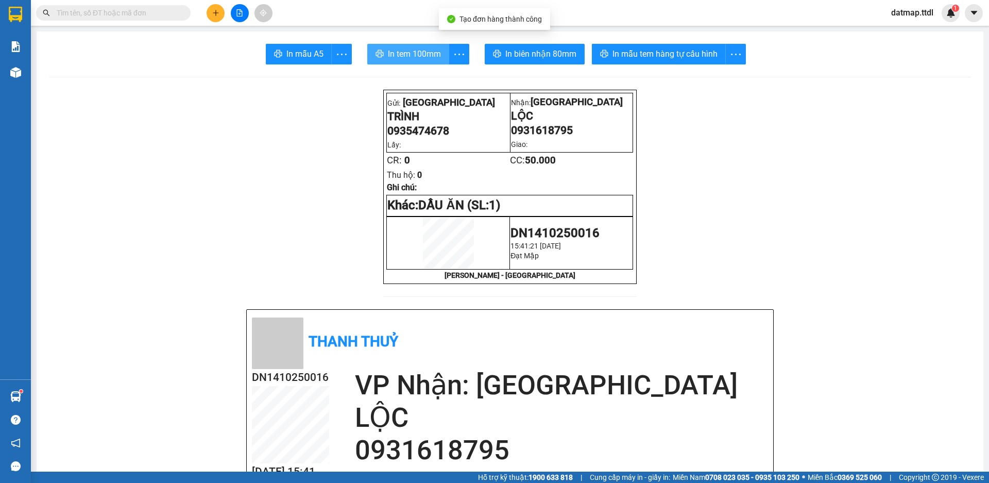
click at [405, 55] on span "In tem 100mm" at bounding box center [414, 53] width 53 height 13
